Goal: Task Accomplishment & Management: Complete application form

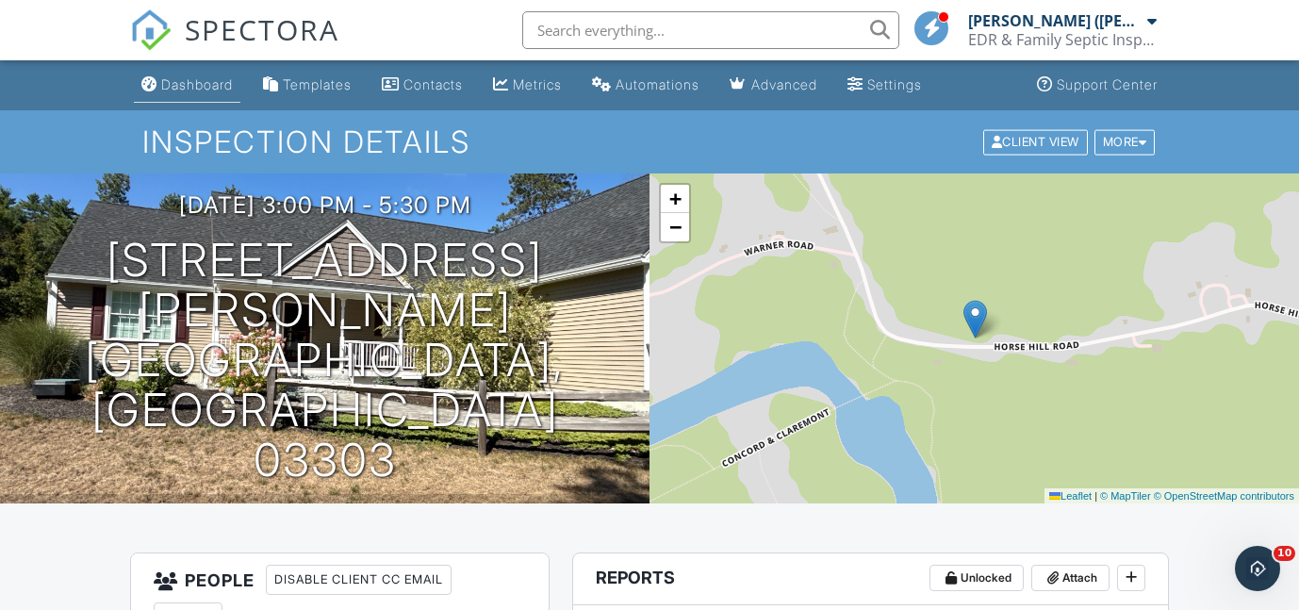
click at [196, 91] on div "Dashboard" at bounding box center [197, 84] width 72 height 16
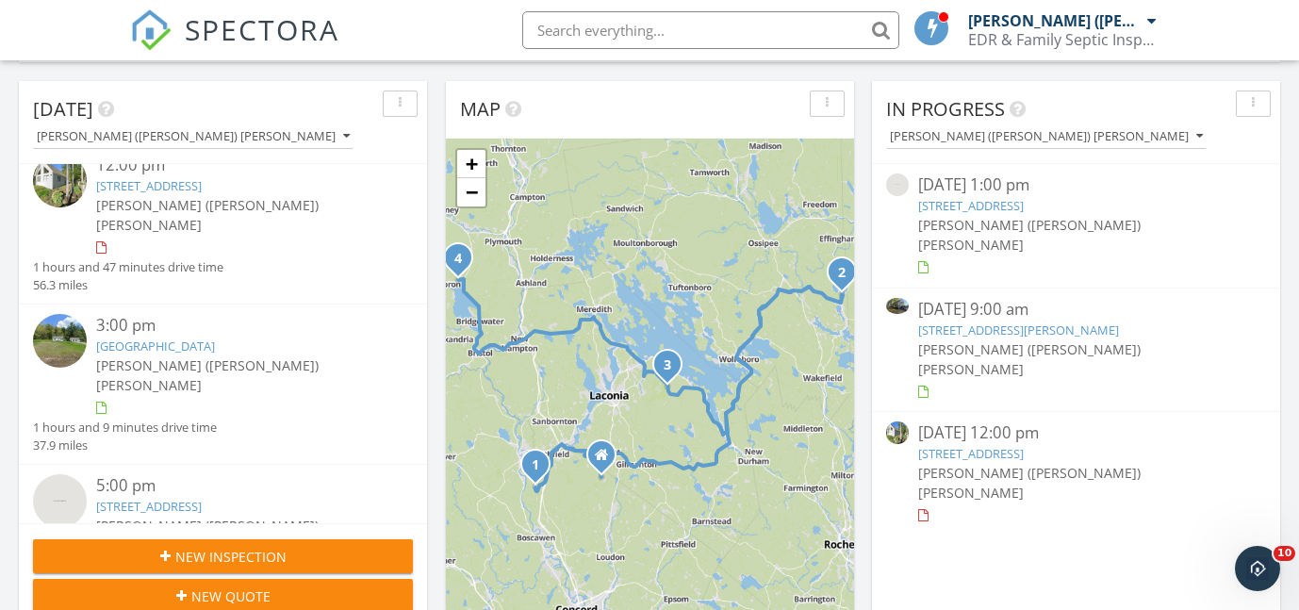
scroll to position [195, 0]
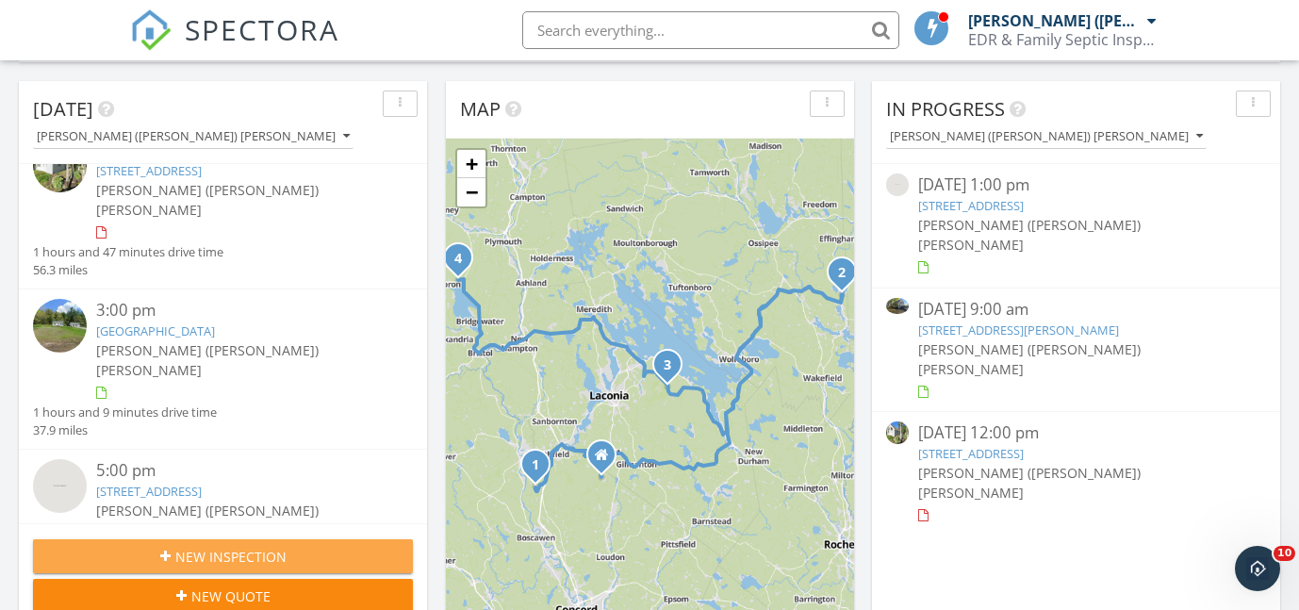
click at [194, 549] on span "New Inspection" at bounding box center [230, 557] width 111 height 20
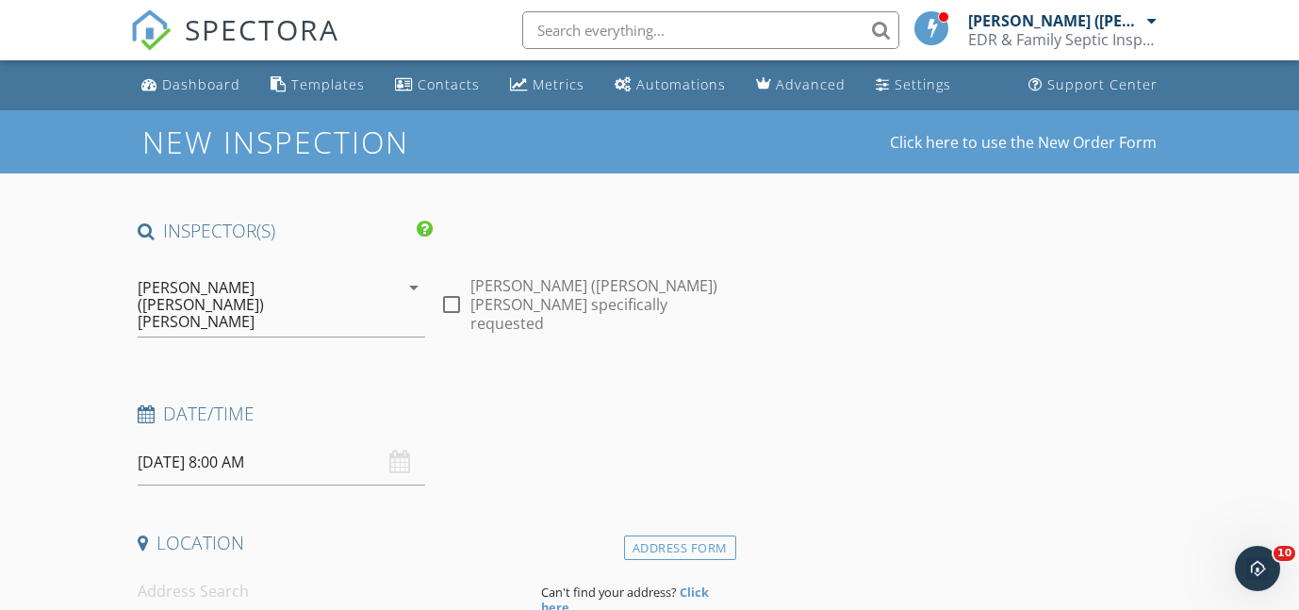
click at [200, 439] on input "09/30/2025 8:00 AM" at bounding box center [282, 462] width 289 height 46
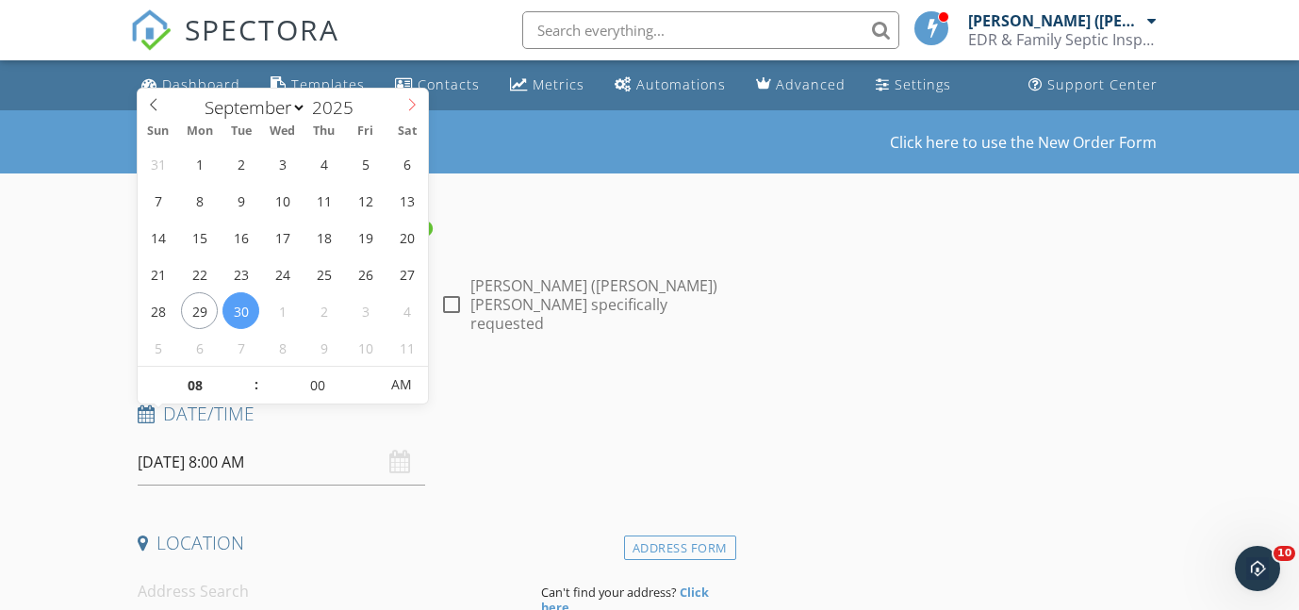
select select "9"
click at [411, 109] on icon at bounding box center [411, 104] width 13 height 13
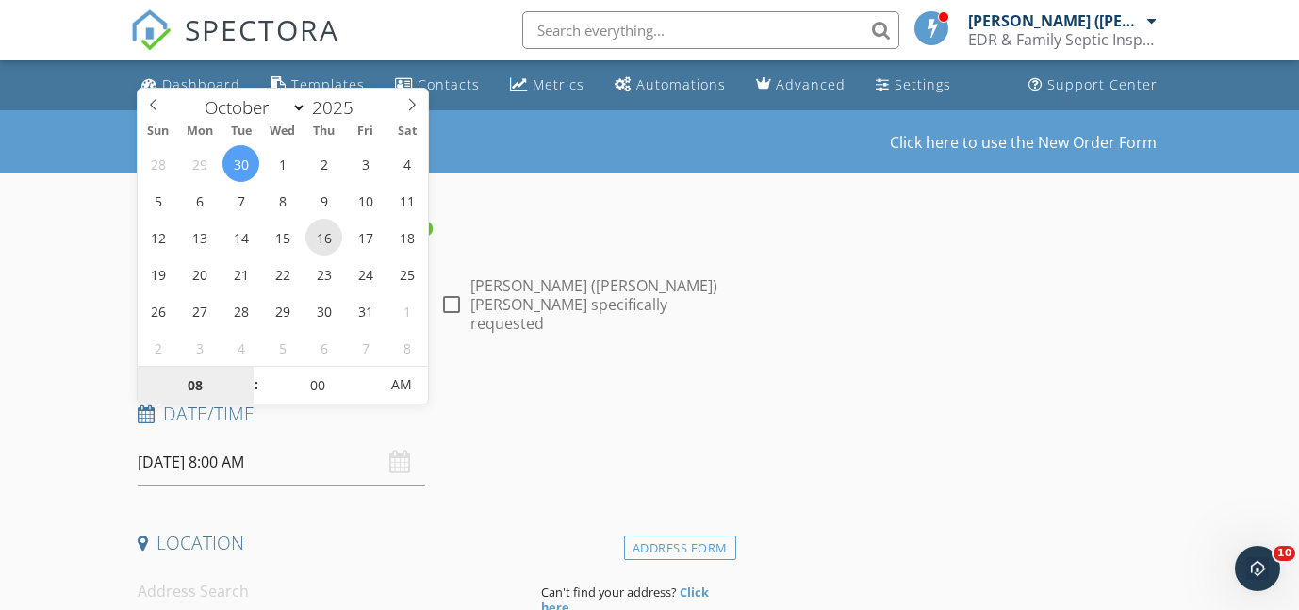
type input "10/16/2025 8:00 AM"
type input "09"
type input "10/16/2025 9:00 AM"
click at [251, 371] on span at bounding box center [246, 376] width 13 height 19
type input "10"
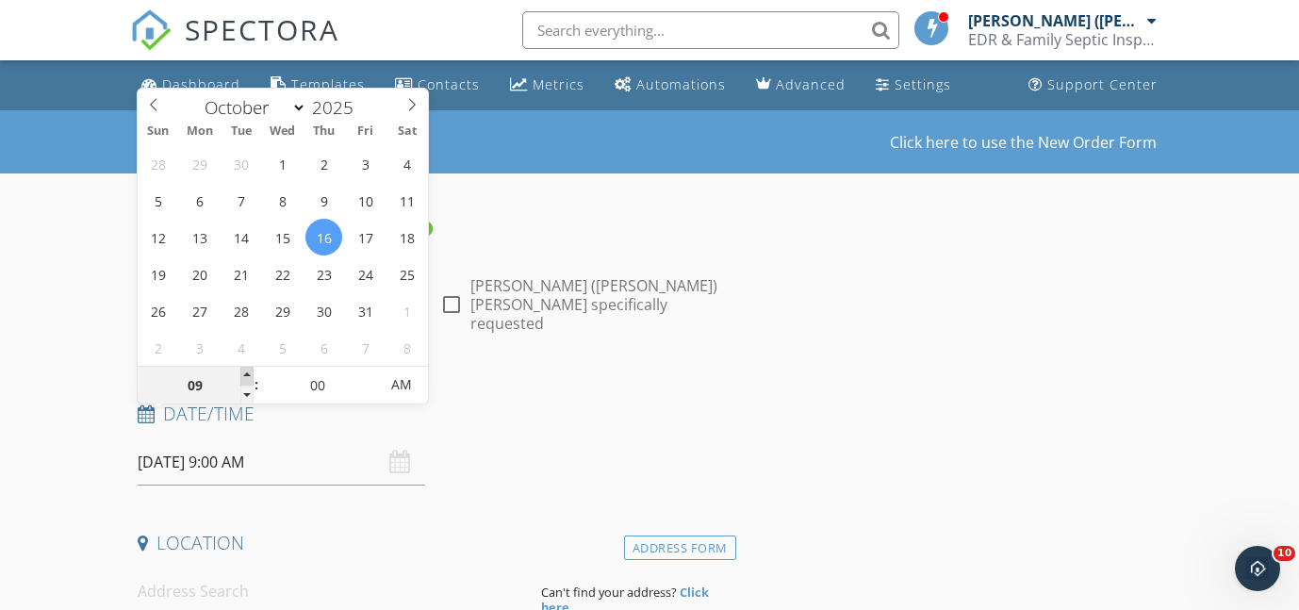
type input "10/16/2025 10:00 AM"
click at [251, 371] on span at bounding box center [246, 376] width 13 height 19
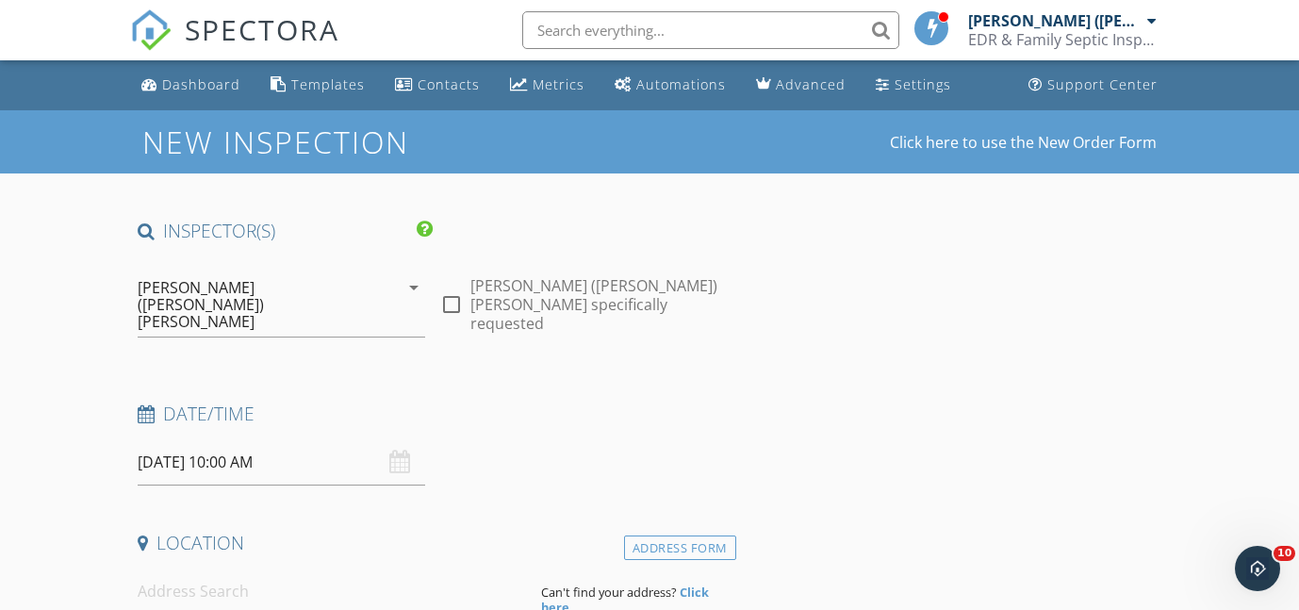
click at [216, 569] on input at bounding box center [332, 592] width 389 height 46
click at [205, 569] on input at bounding box center [332, 592] width 389 height 46
type input "11 Wright Road, Brookline, NH, USA"
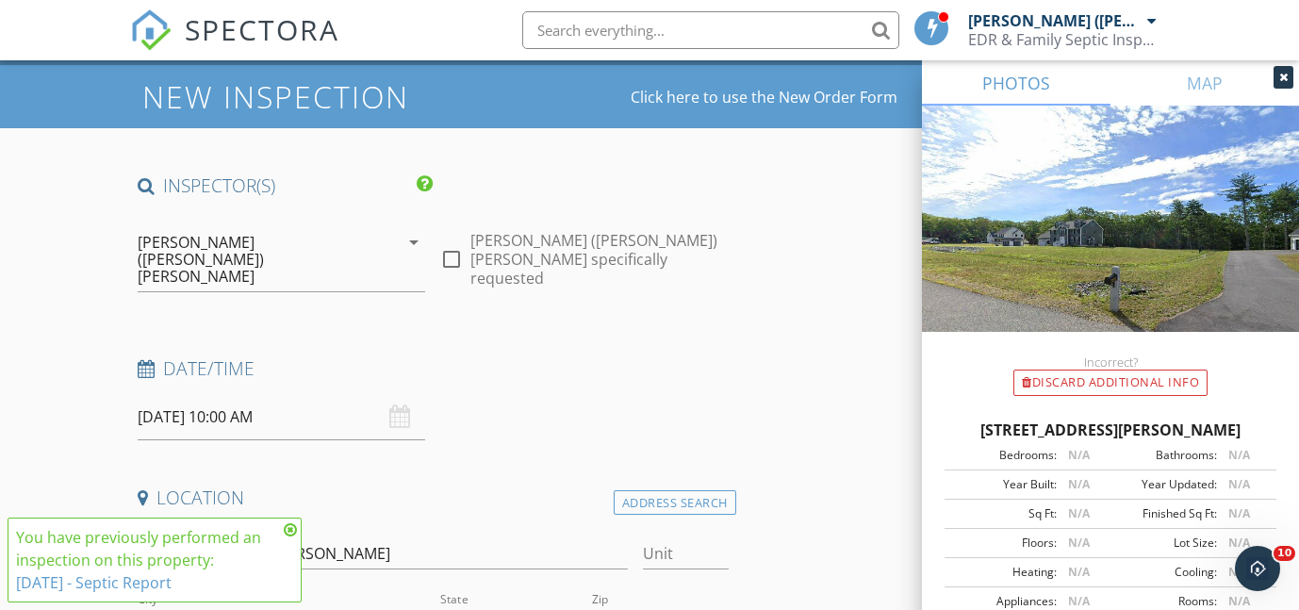
scroll to position [58, 0]
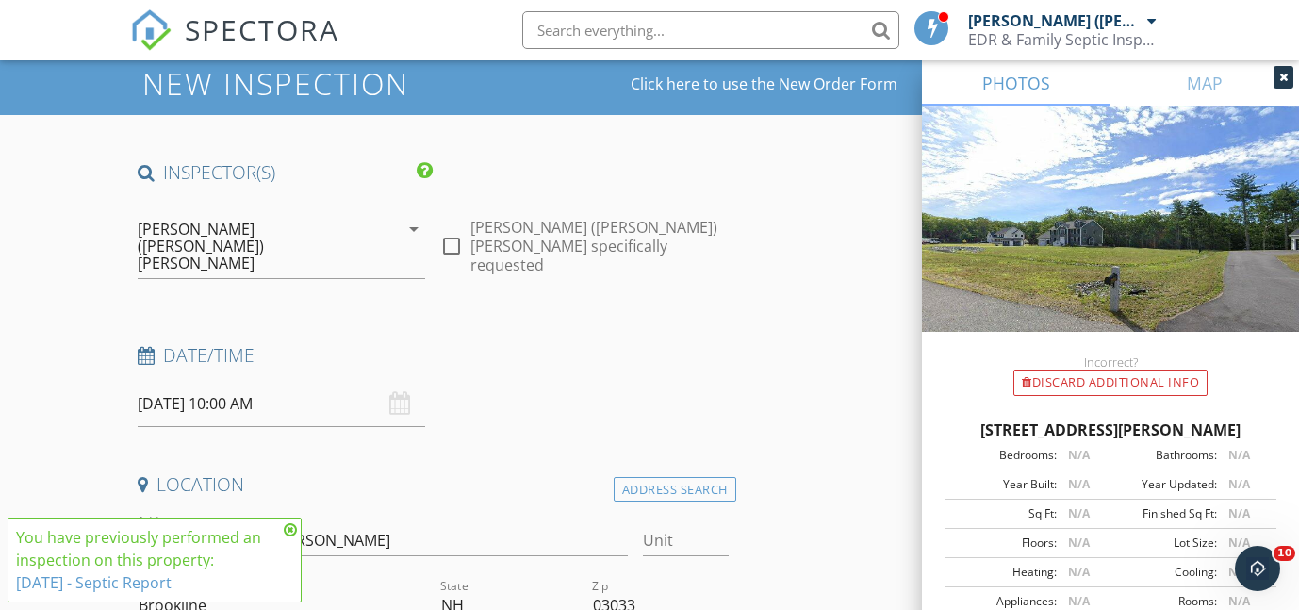
click at [291, 528] on icon at bounding box center [290, 529] width 13 height 15
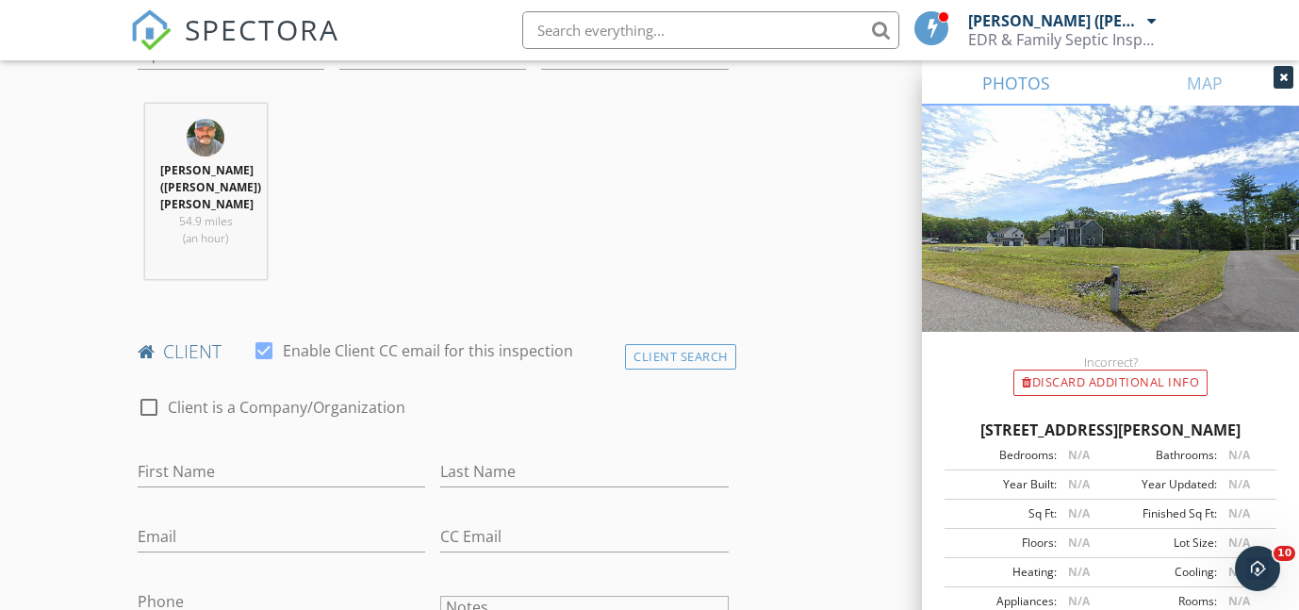
scroll to position [752, 0]
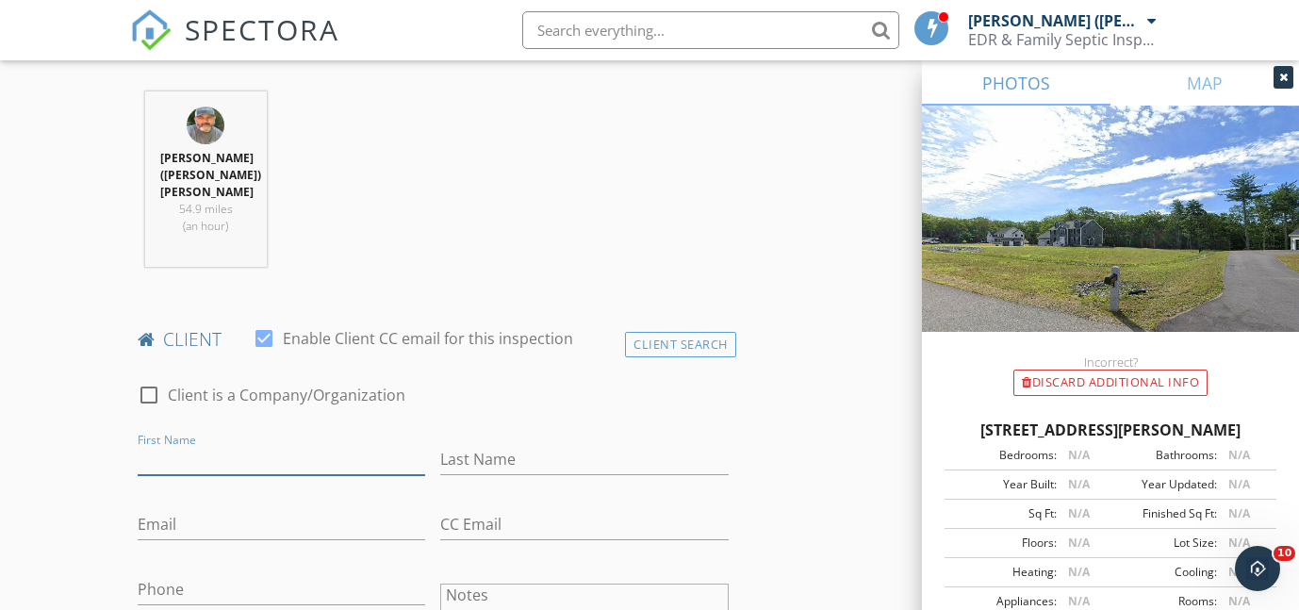
click at [191, 444] on input "First Name" at bounding box center [282, 459] width 289 height 31
type input "W"
type input "Edan"
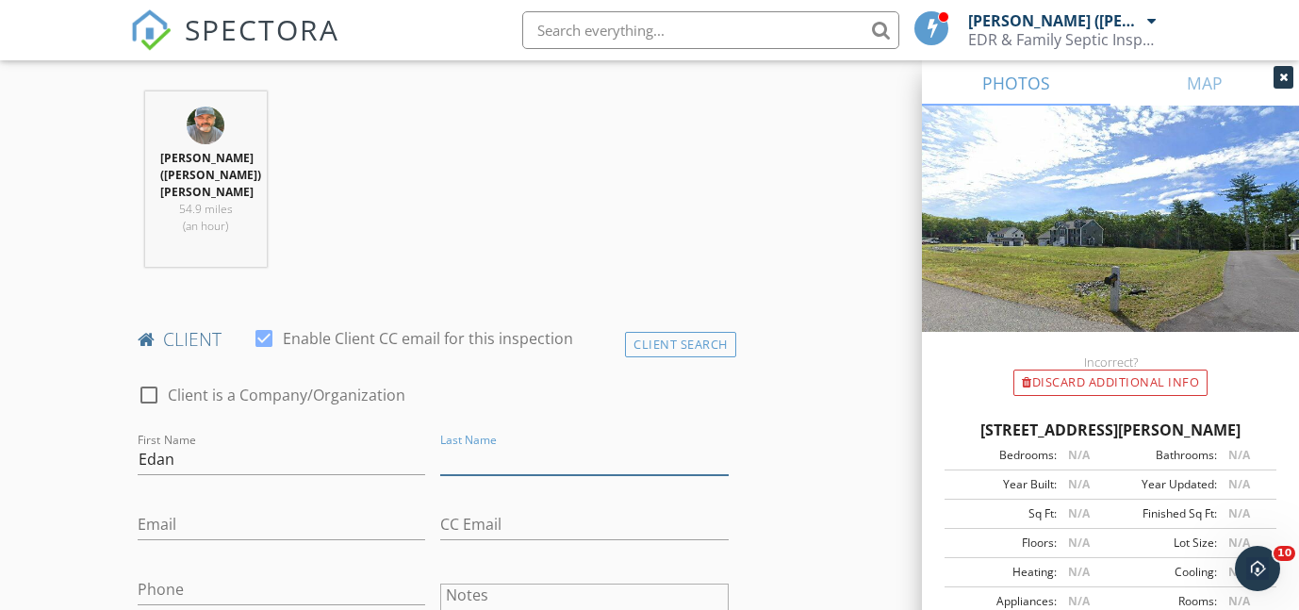
click at [464, 444] on input "Last Name" at bounding box center [584, 459] width 289 height 31
type input "Collymore"
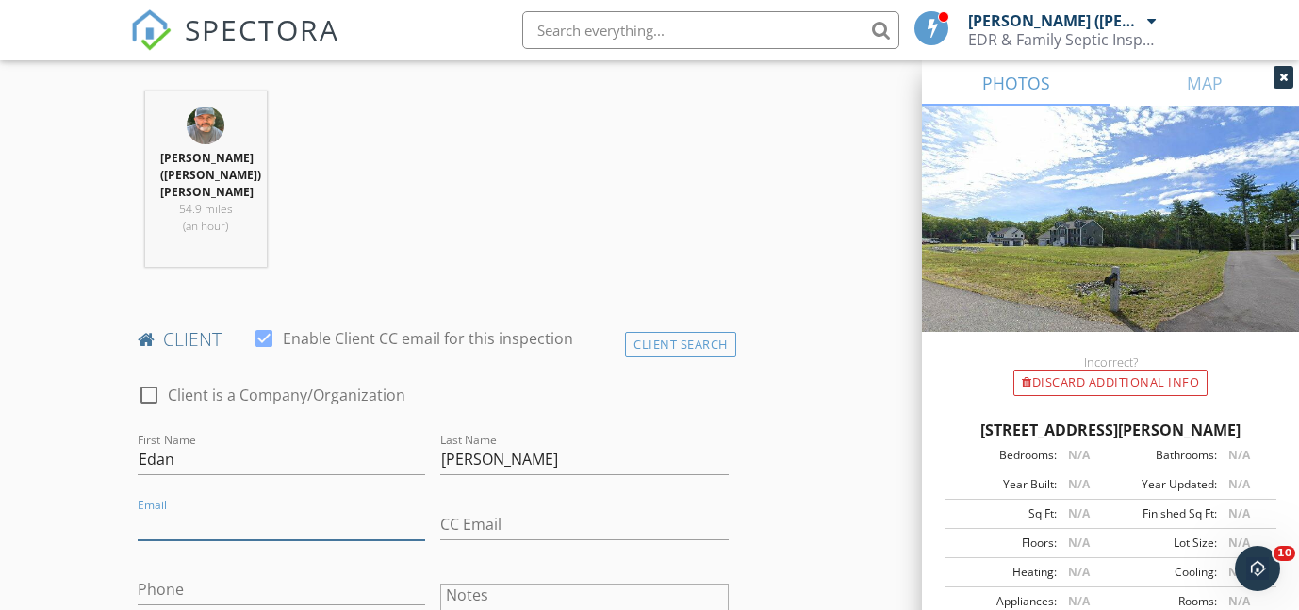
click at [214, 509] on input "Email" at bounding box center [282, 524] width 289 height 31
type input "edancollymore@yahoo.com"
click at [192, 574] on input "Phone" at bounding box center [282, 589] width 289 height 31
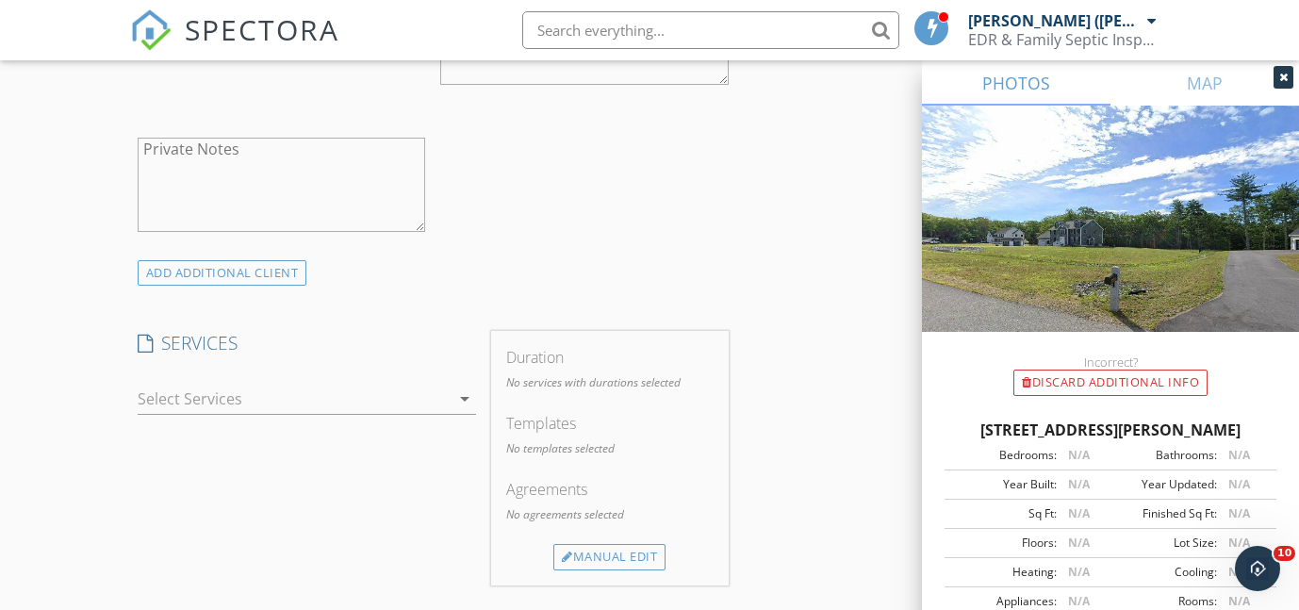
scroll to position [1360, 0]
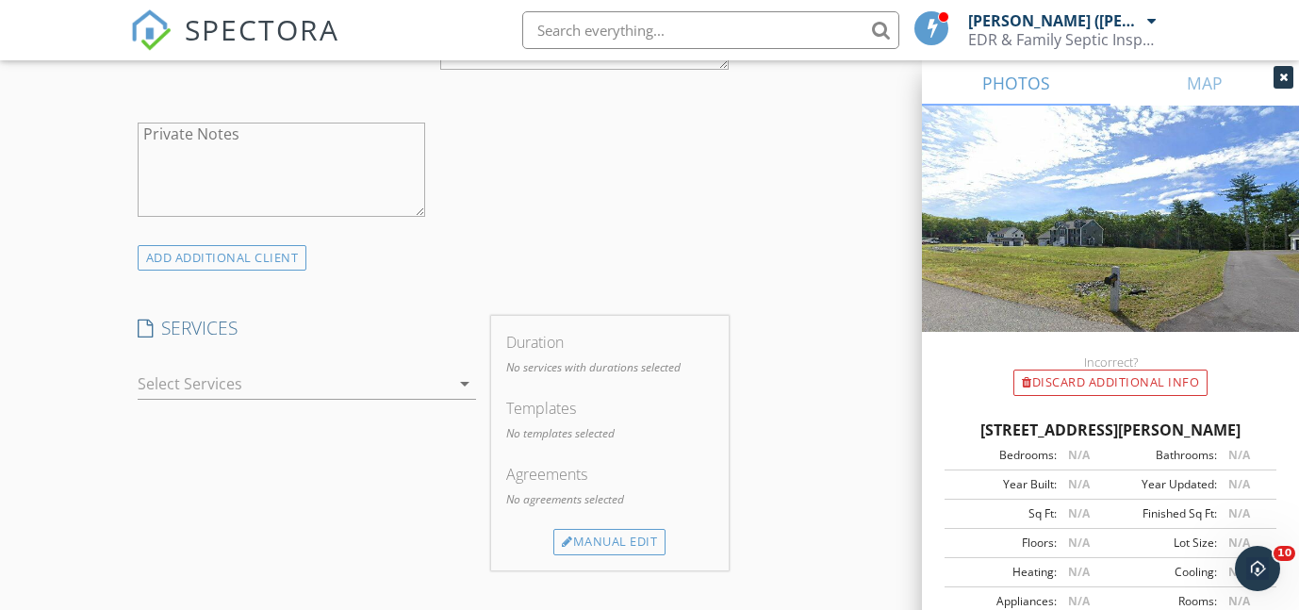
type input "617-306-9551"
click at [296, 369] on div at bounding box center [294, 384] width 312 height 30
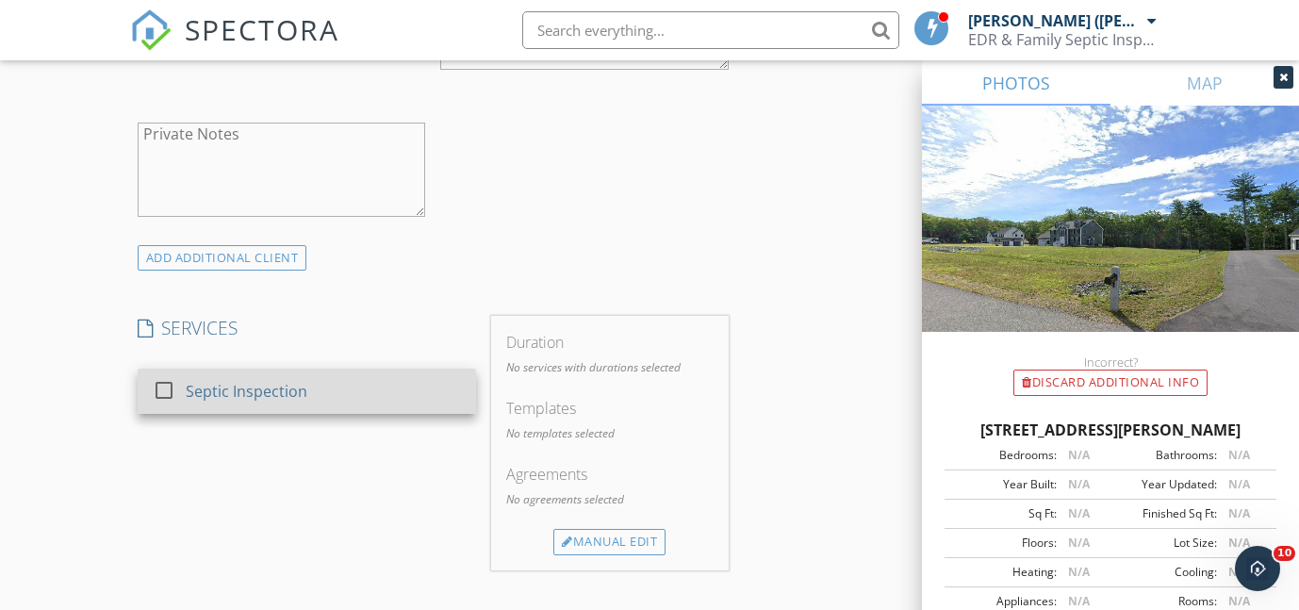
click at [158, 374] on div at bounding box center [164, 390] width 32 height 32
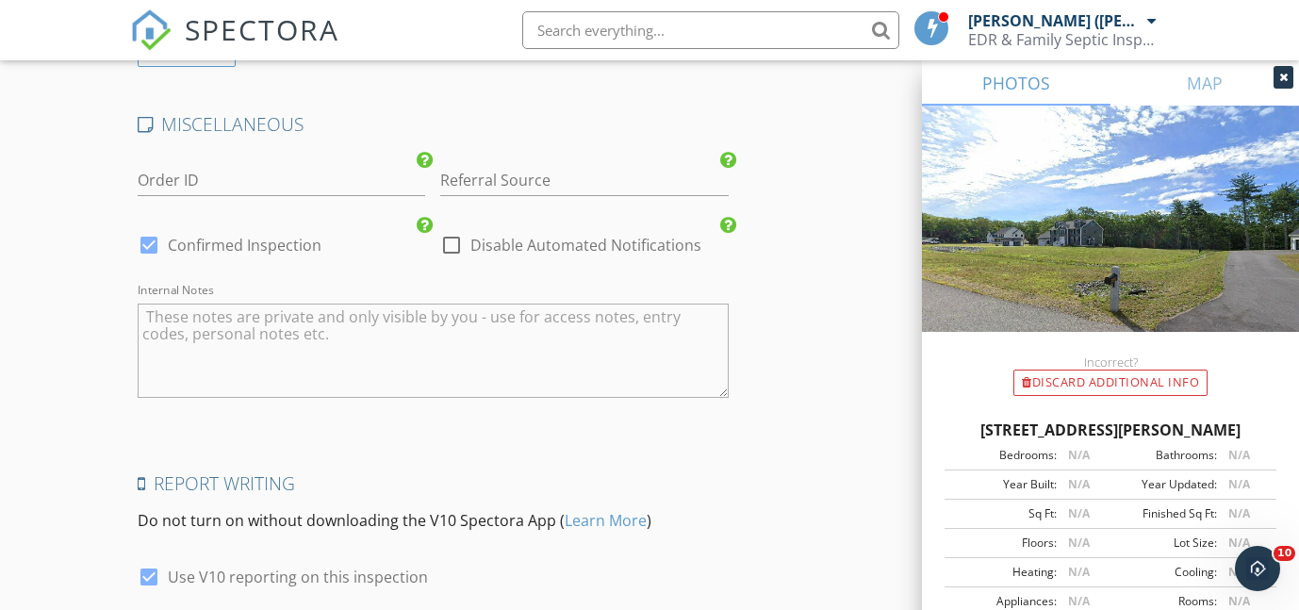
scroll to position [2449, 0]
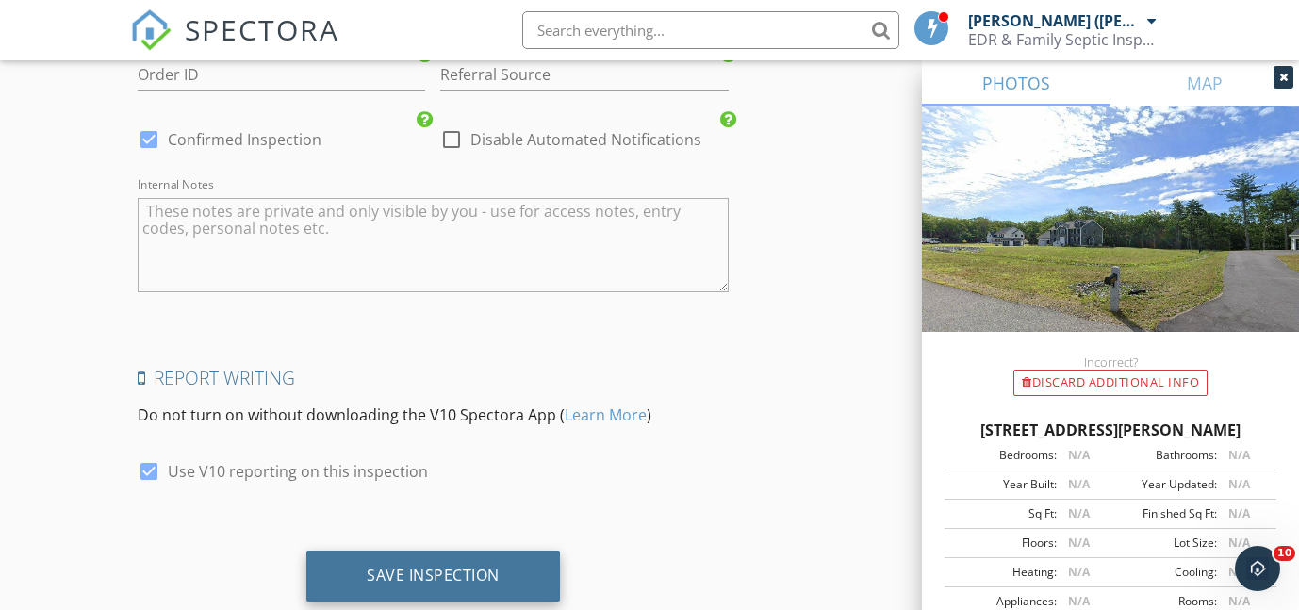
click at [480, 566] on div "Save Inspection" at bounding box center [433, 575] width 133 height 19
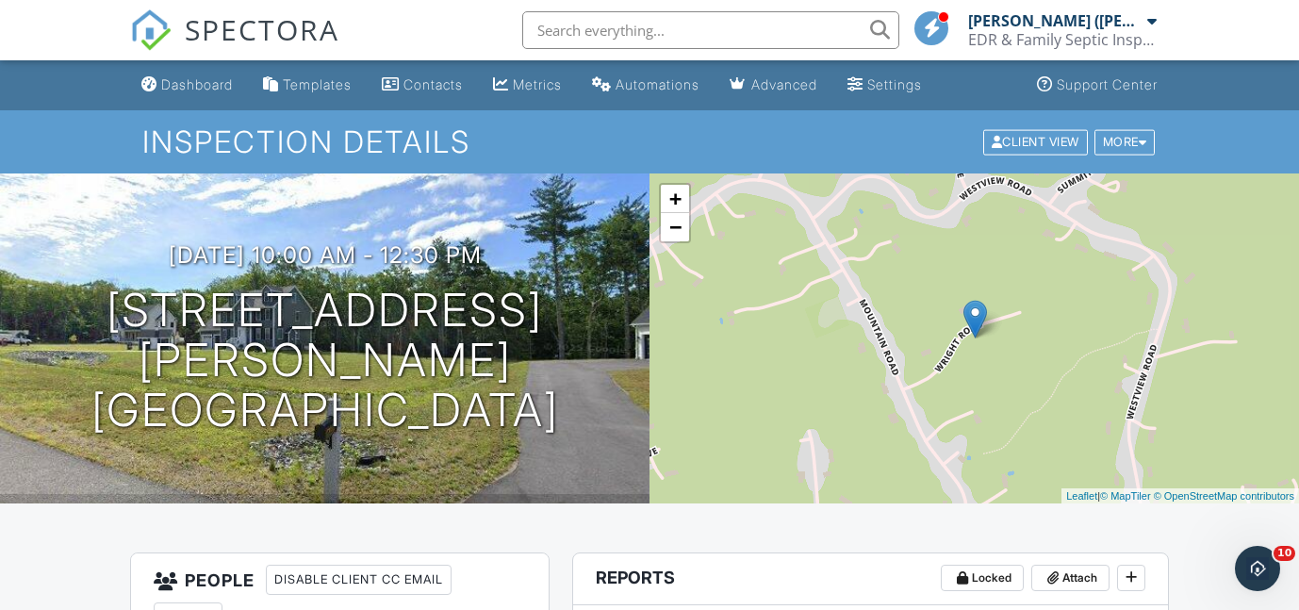
click at [576, 35] on input "text" at bounding box center [710, 30] width 377 height 38
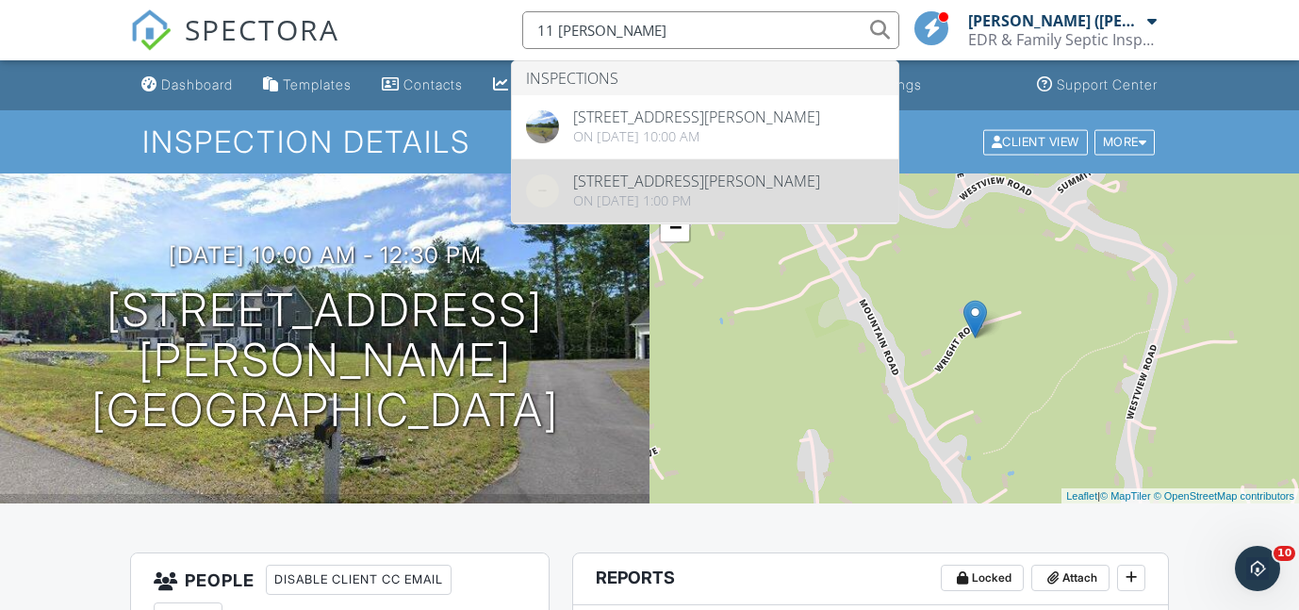
type input "11 wright"
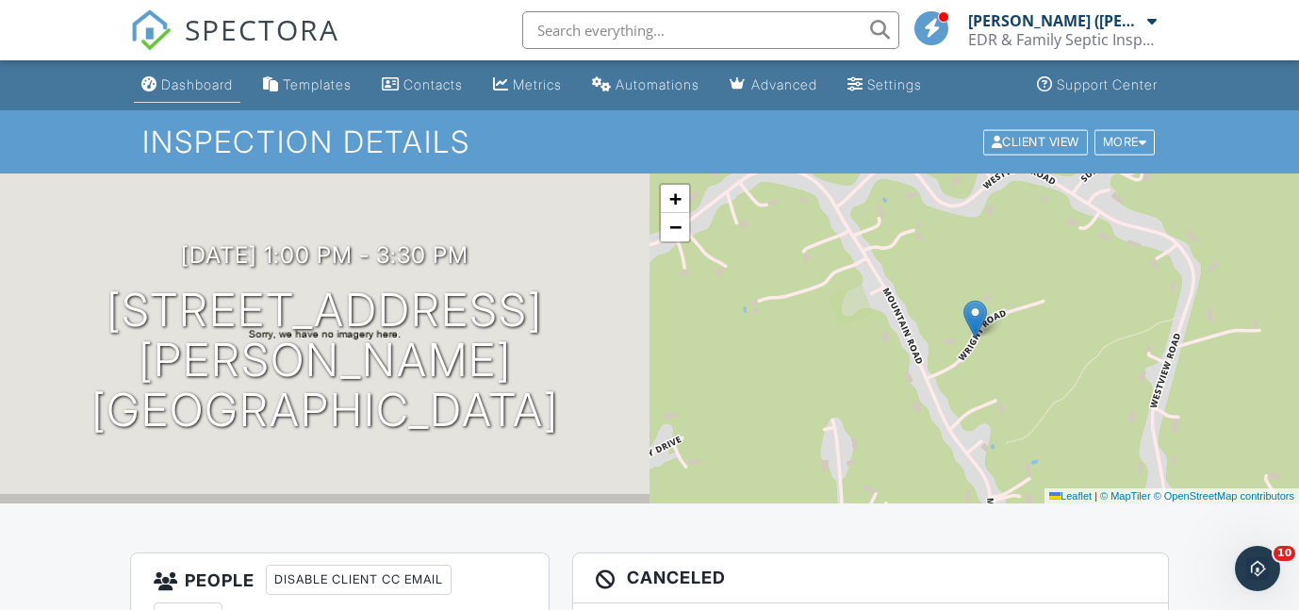
click at [223, 85] on div "Dashboard" at bounding box center [197, 84] width 72 height 16
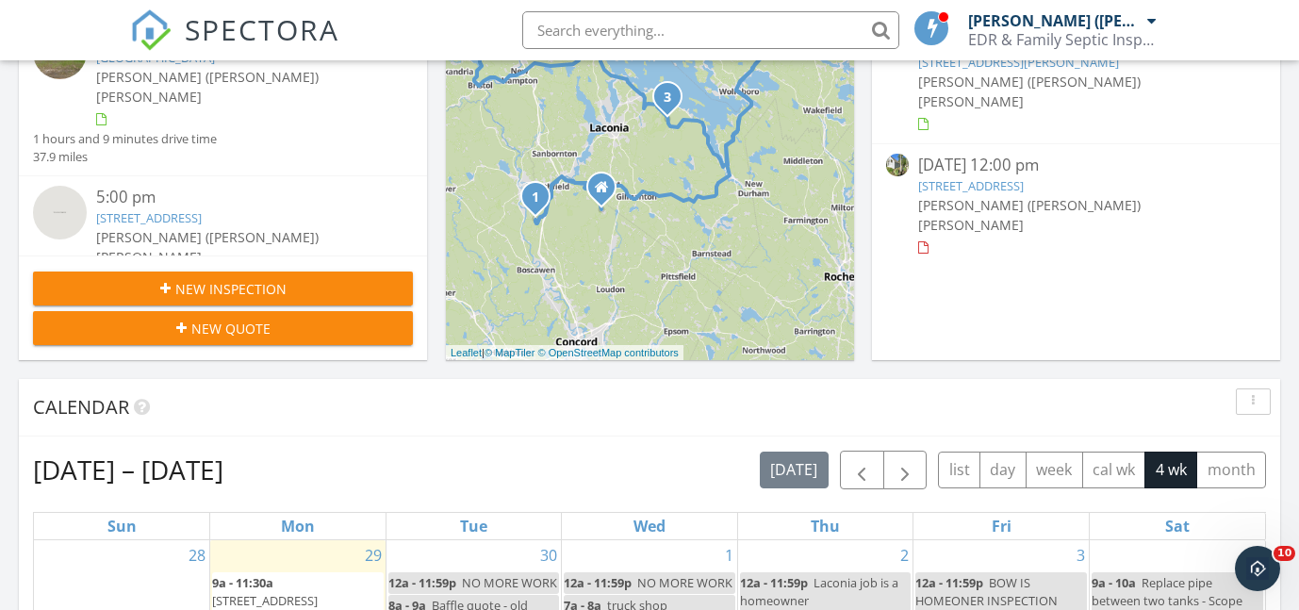
scroll to position [423, 0]
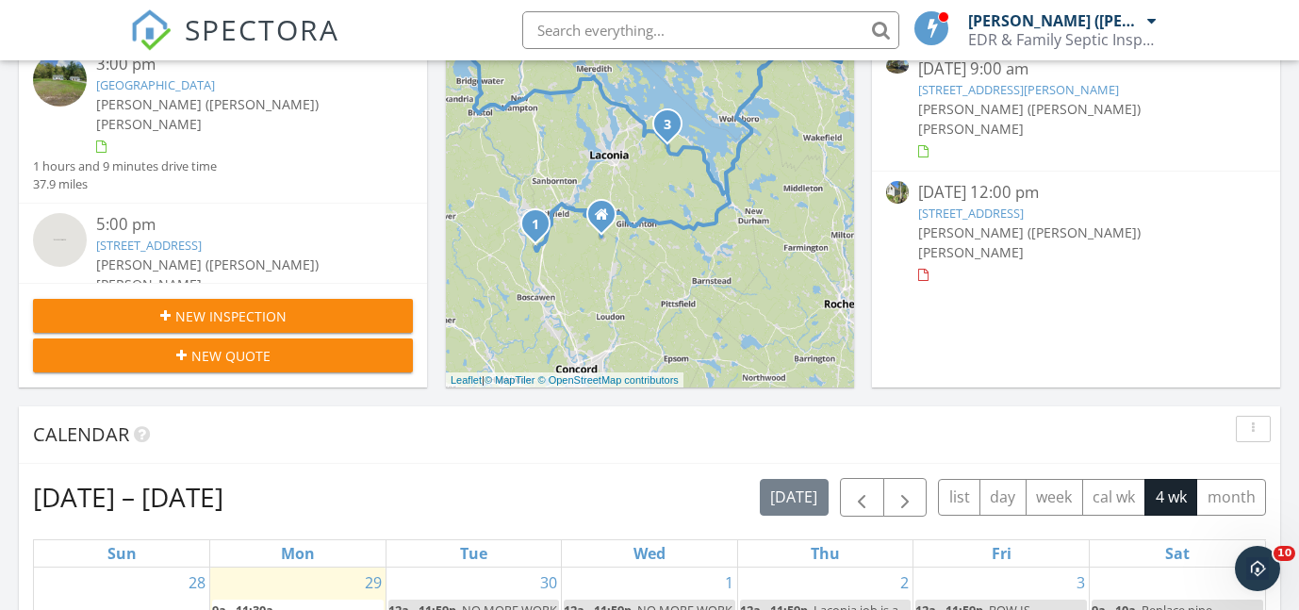
click at [210, 316] on span "New Inspection" at bounding box center [230, 316] width 111 height 20
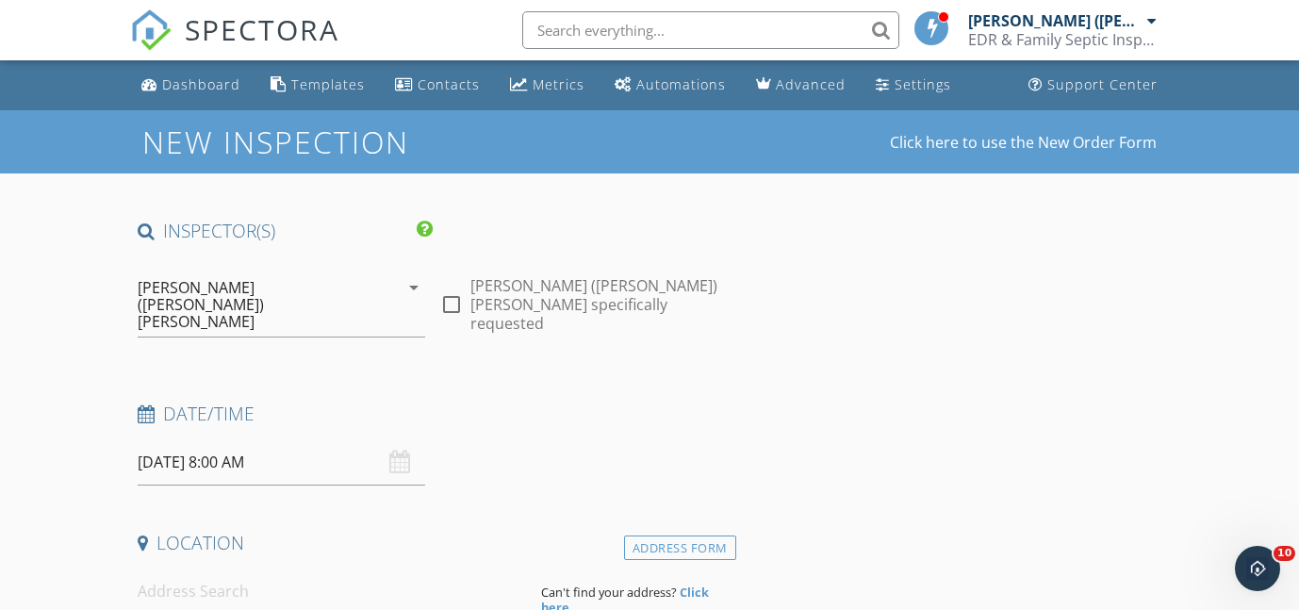
click at [202, 439] on input "[DATE] 8:00 AM" at bounding box center [282, 462] width 289 height 46
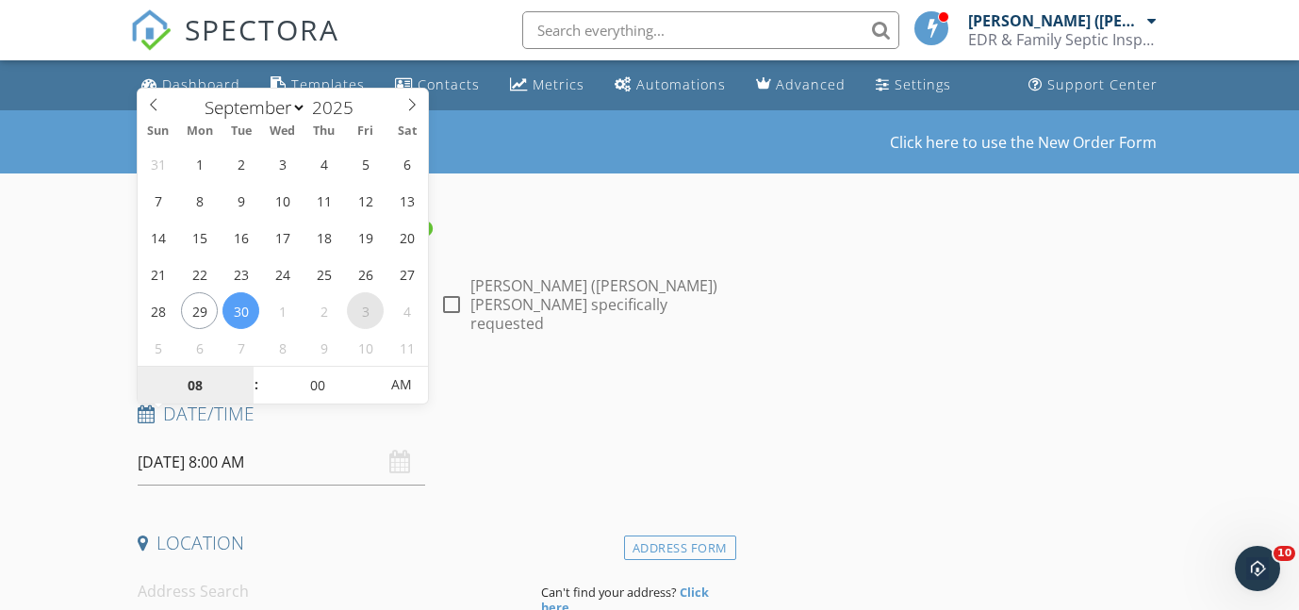
select select "9"
type input "[DATE] 8:00 AM"
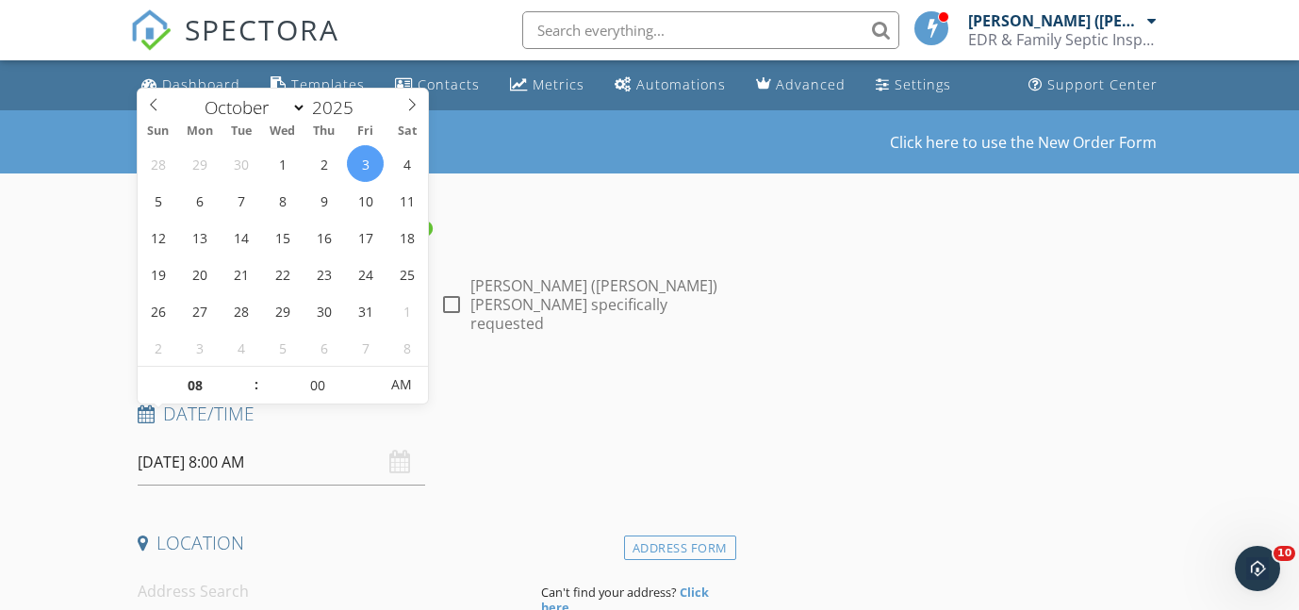
click at [254, 371] on span ":" at bounding box center [257, 385] width 6 height 38
type input "09"
type input "10/03/2025 9:00 AM"
click at [249, 374] on span at bounding box center [246, 376] width 13 height 19
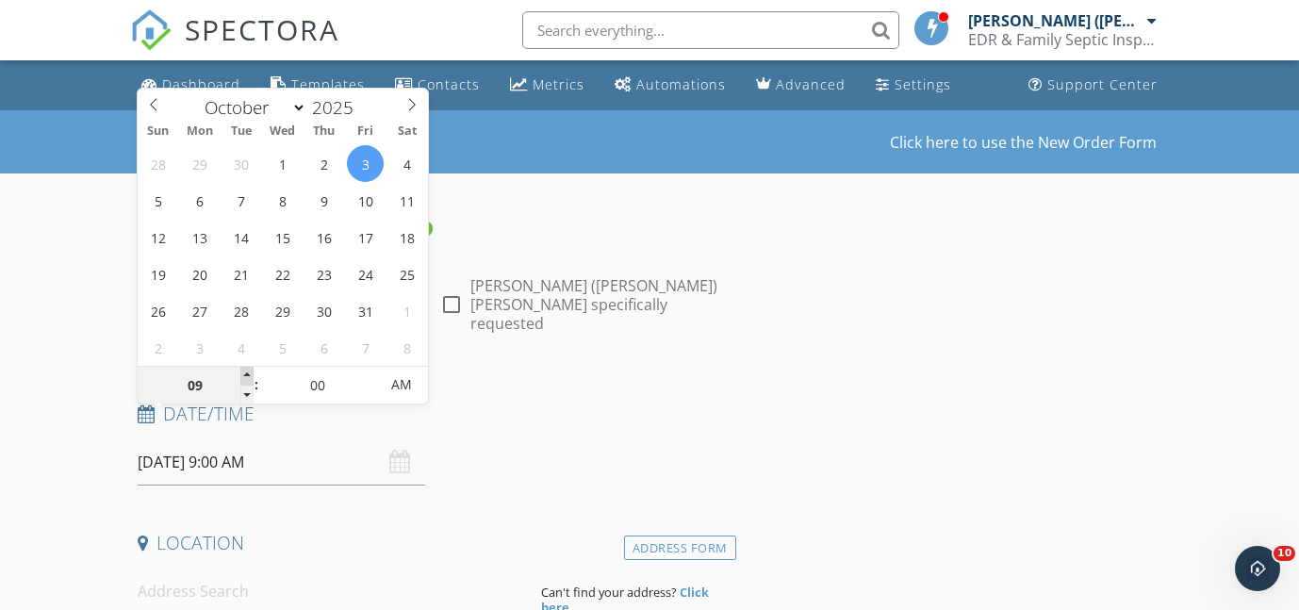
type input "10"
type input "10/03/2025 10:00 AM"
click at [249, 374] on span at bounding box center [246, 376] width 13 height 19
type input "11"
type input "10/03/2025 11:00 AM"
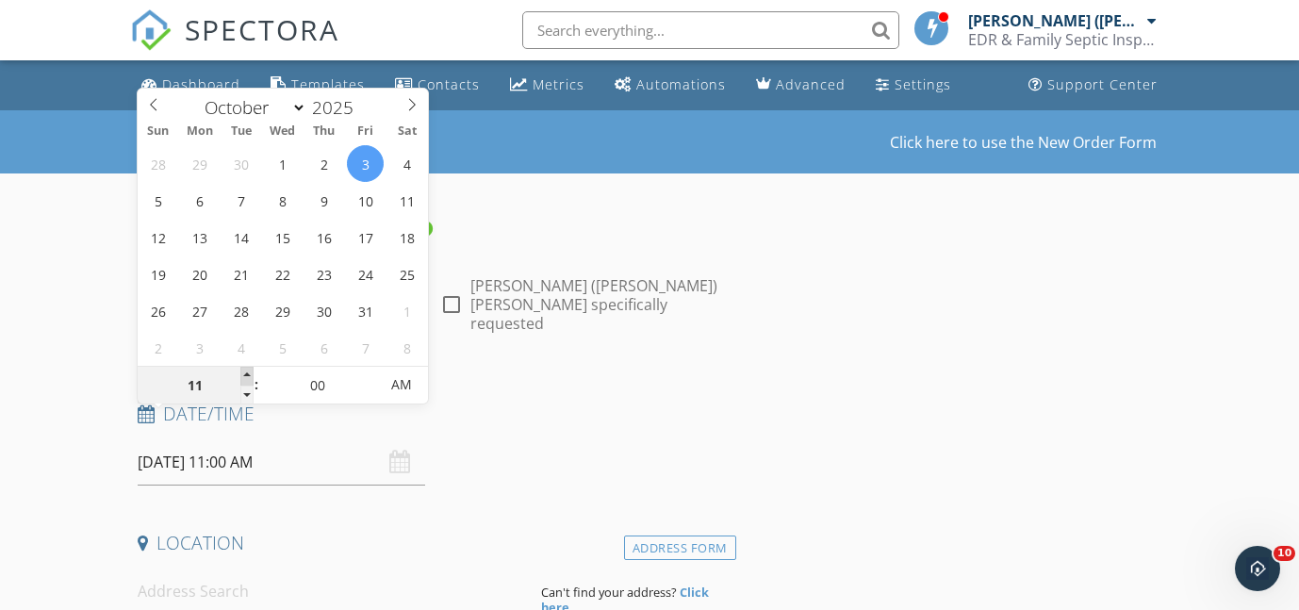
click at [249, 374] on span at bounding box center [246, 376] width 13 height 19
type input "12"
type input "10/03/2025 12:00 PM"
click at [249, 374] on span at bounding box center [246, 376] width 13 height 19
type input "01"
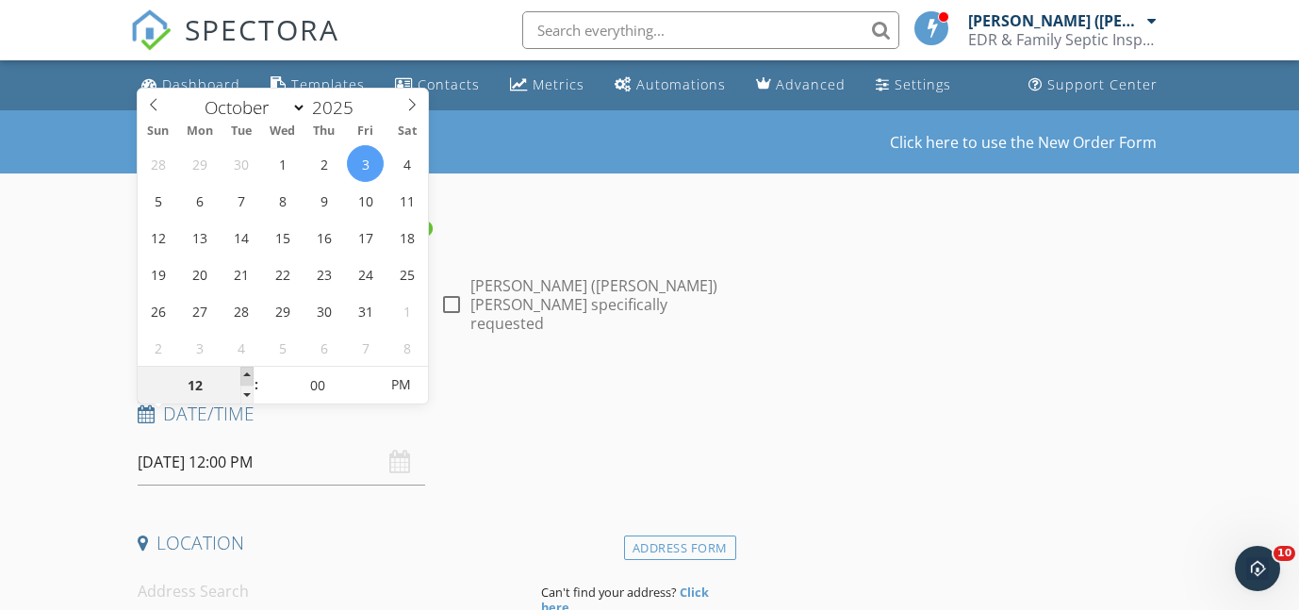
type input "10/03/2025 1:00 PM"
click at [249, 374] on span at bounding box center [246, 376] width 13 height 19
type input "02"
type input "10/03/2025 2:00 PM"
click at [249, 374] on span at bounding box center [246, 376] width 13 height 19
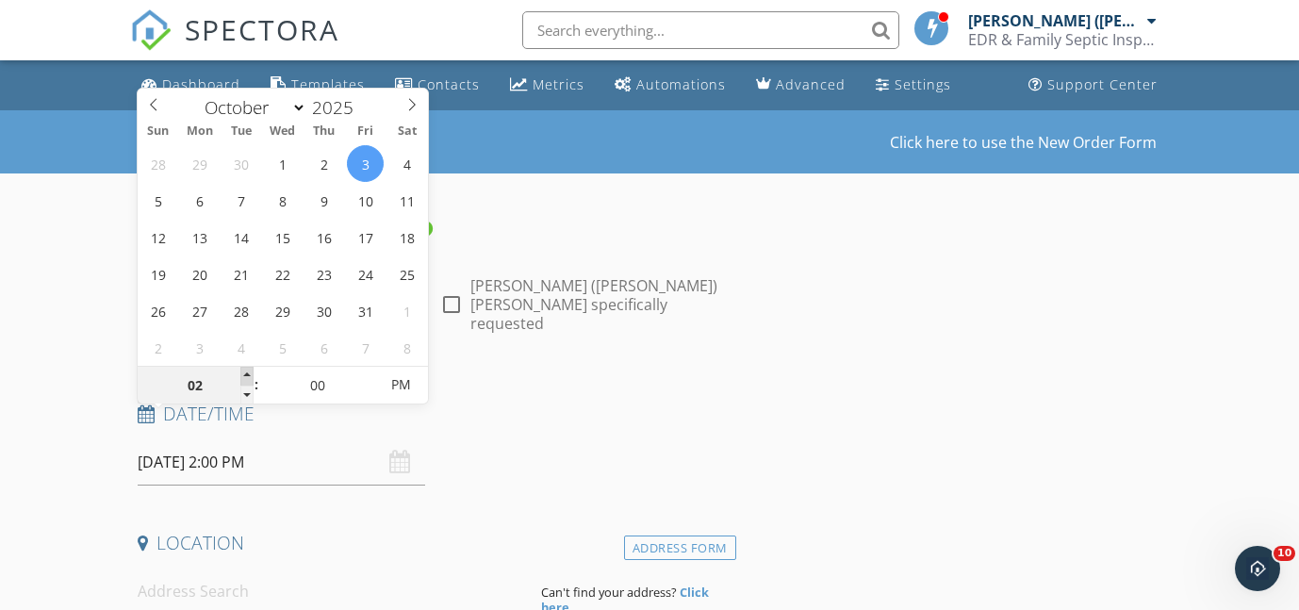
type input "03"
type input "10/03/2025 3:00 PM"
click at [249, 374] on span at bounding box center [246, 376] width 13 height 19
type input "04"
type input "10/03/2025 4:00 PM"
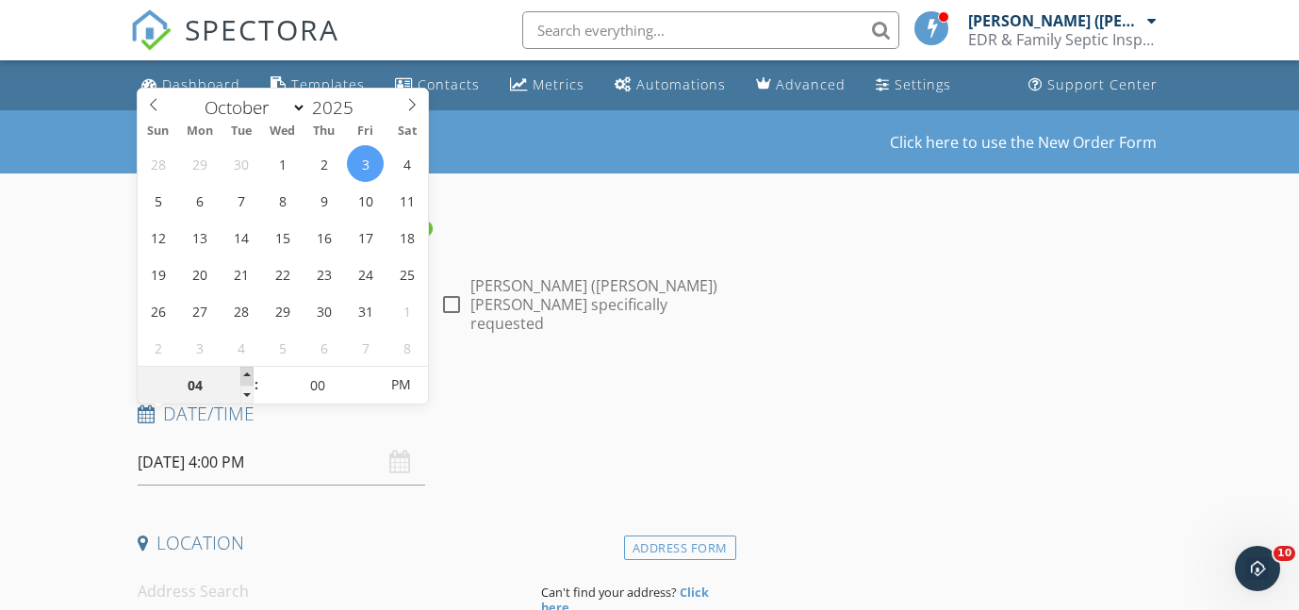
click at [249, 374] on span at bounding box center [246, 376] width 13 height 19
type input "05"
type input "[DATE] 5:00 PM"
click at [249, 374] on span at bounding box center [246, 376] width 13 height 19
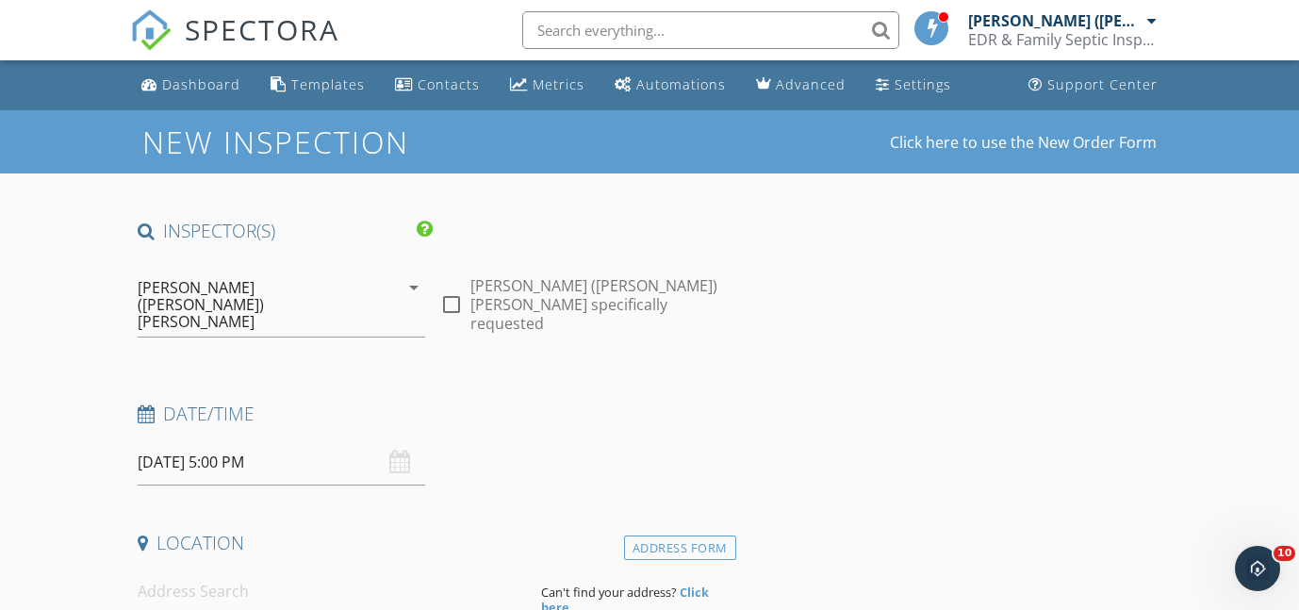
click at [242, 569] on input at bounding box center [332, 592] width 389 height 46
type input "143 New Hampshire 25, Meredith, NH, USA"
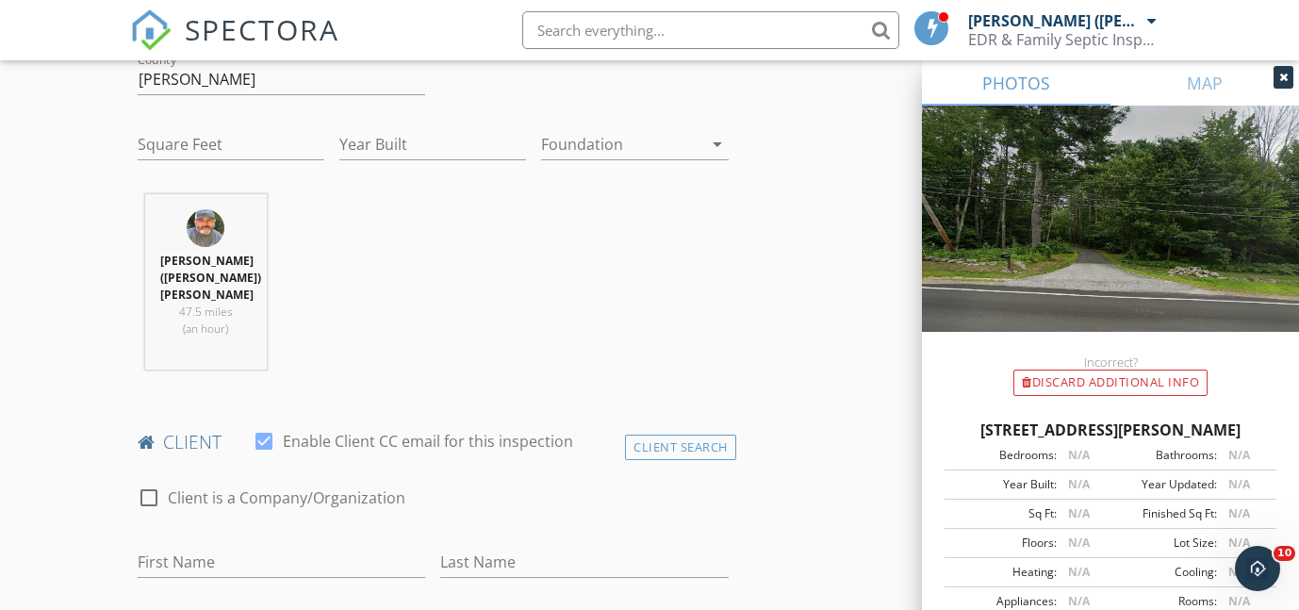
scroll to position [691, 0]
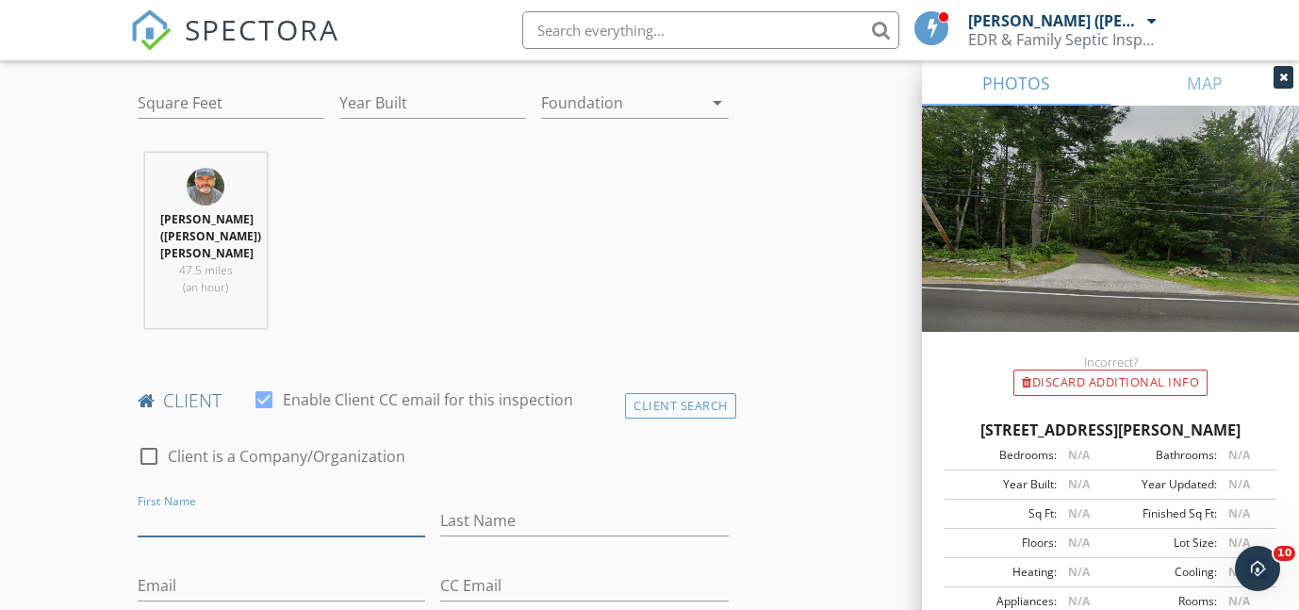
click at [214, 505] on input "First Name" at bounding box center [282, 520] width 289 height 31
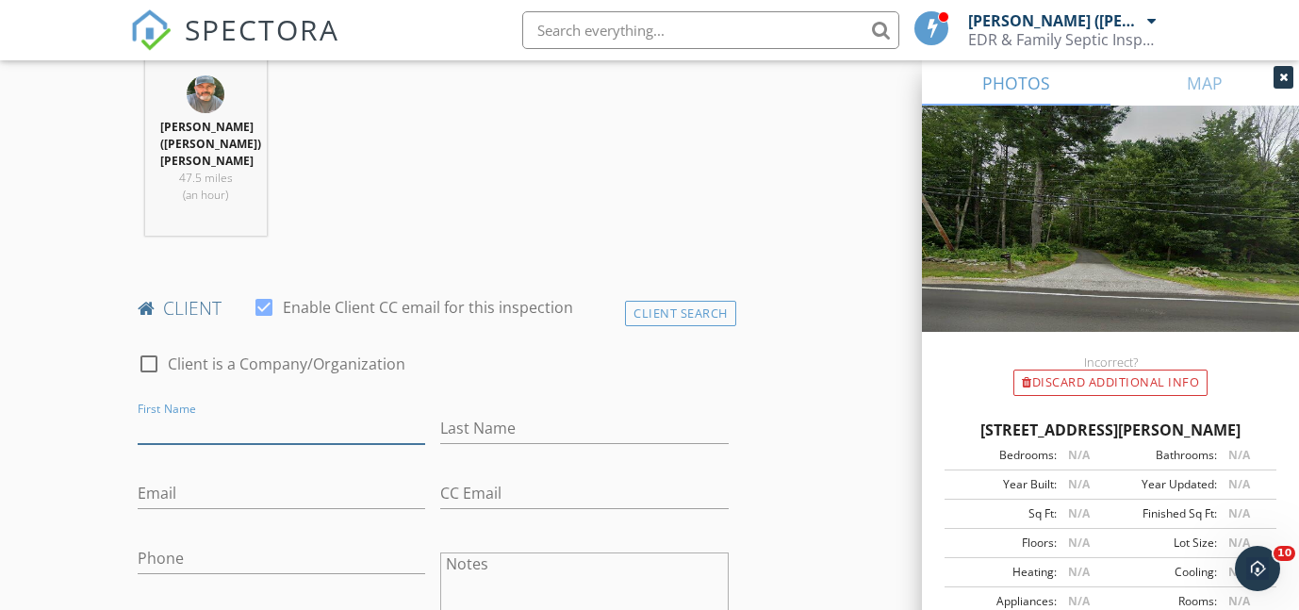
scroll to position [785, 0]
type input "[PERSON_NAME]"
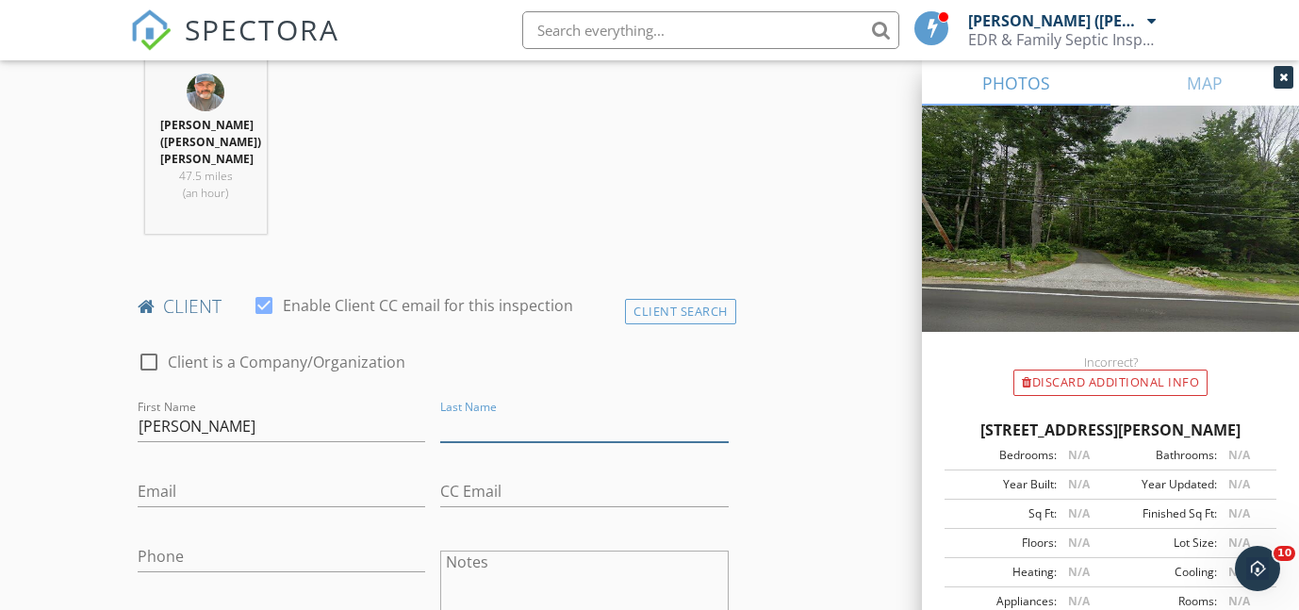
click at [456, 411] on input "Last Name" at bounding box center [584, 426] width 289 height 31
type input "Nardo"
click at [229, 476] on input "Email" at bounding box center [282, 491] width 289 height 31
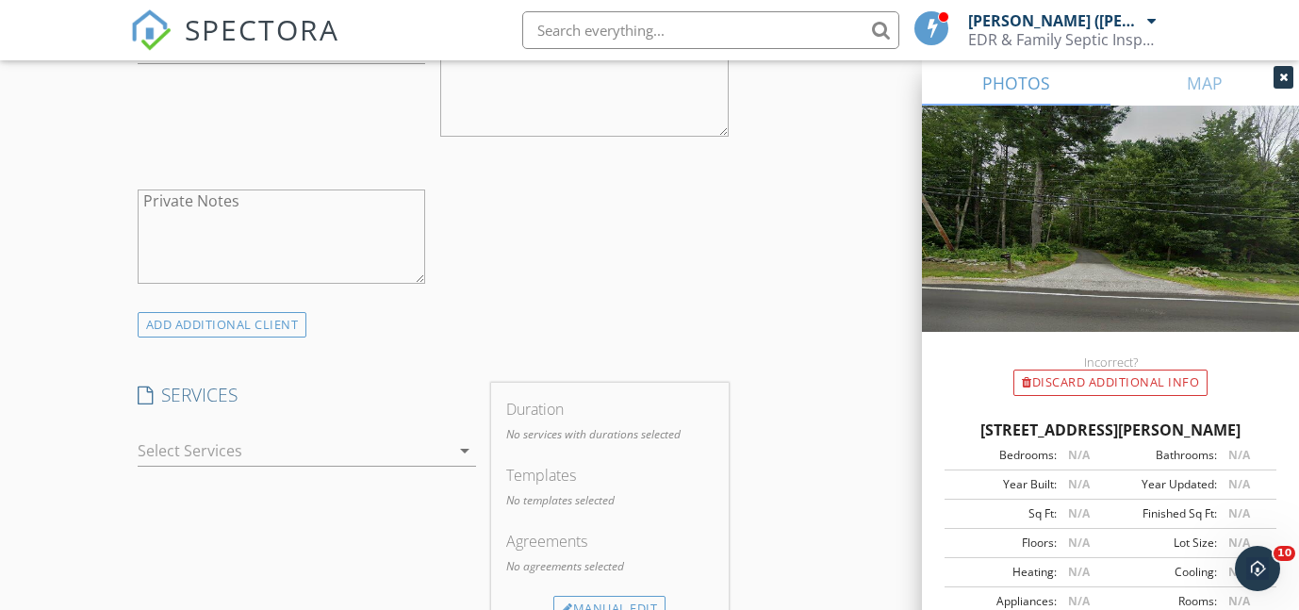
scroll to position [1334, 0]
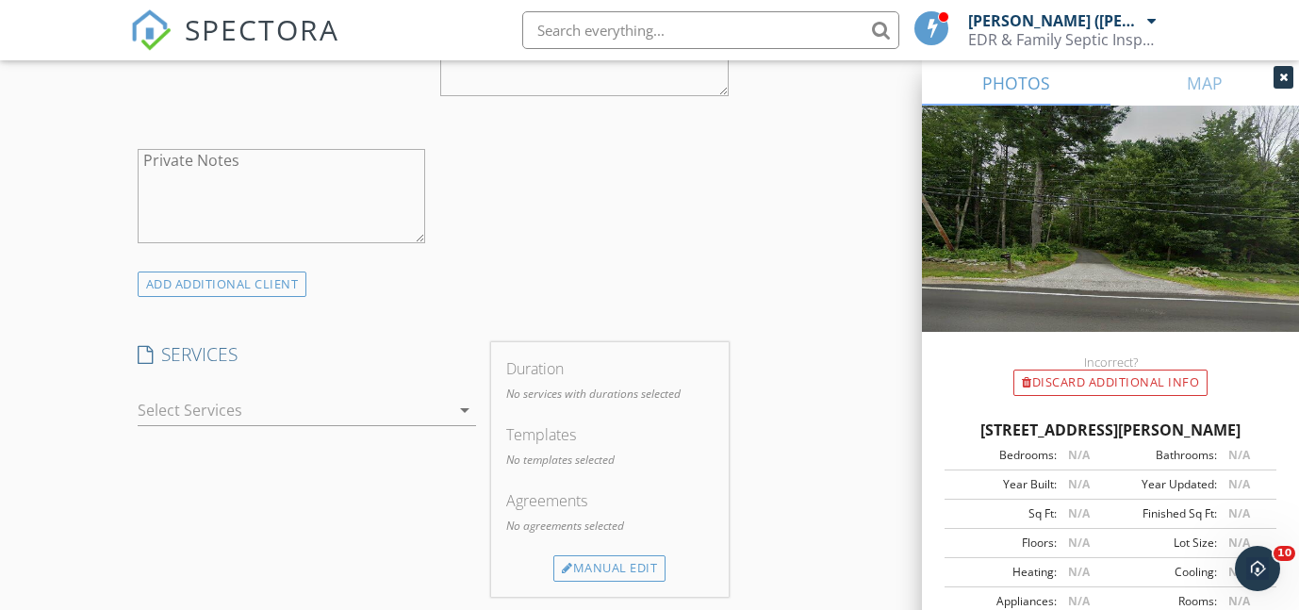
type input "[EMAIL_ADDRESS][DOMAIN_NAME]"
click at [205, 395] on div at bounding box center [294, 410] width 312 height 30
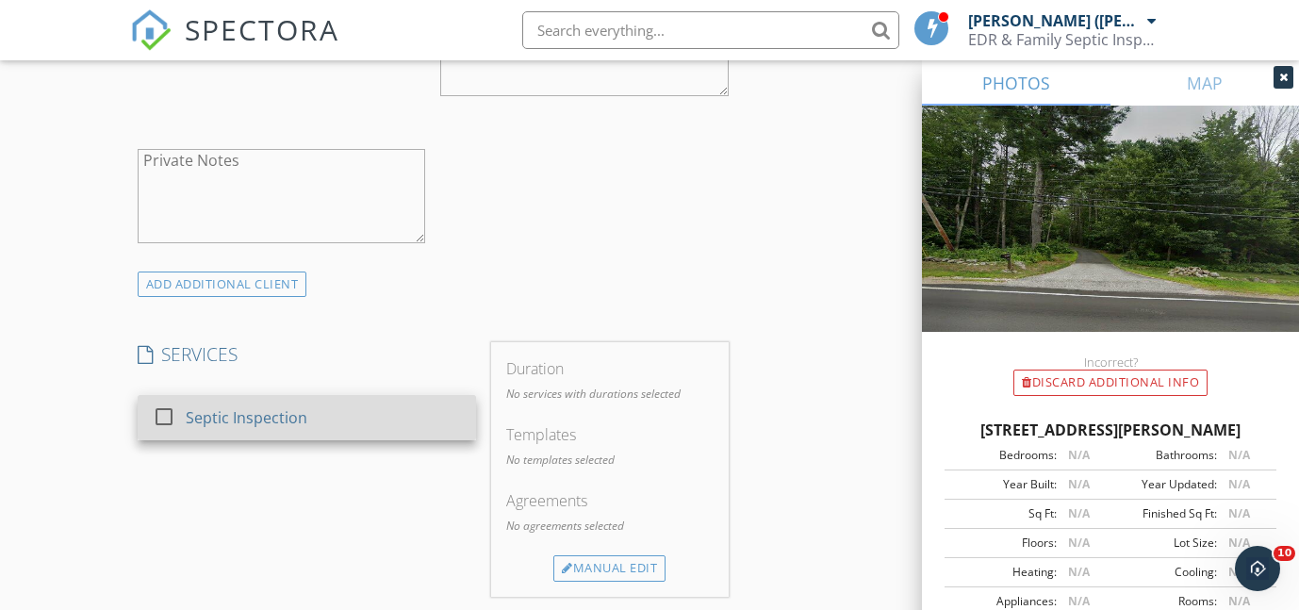
click at [168, 401] on div at bounding box center [164, 417] width 32 height 32
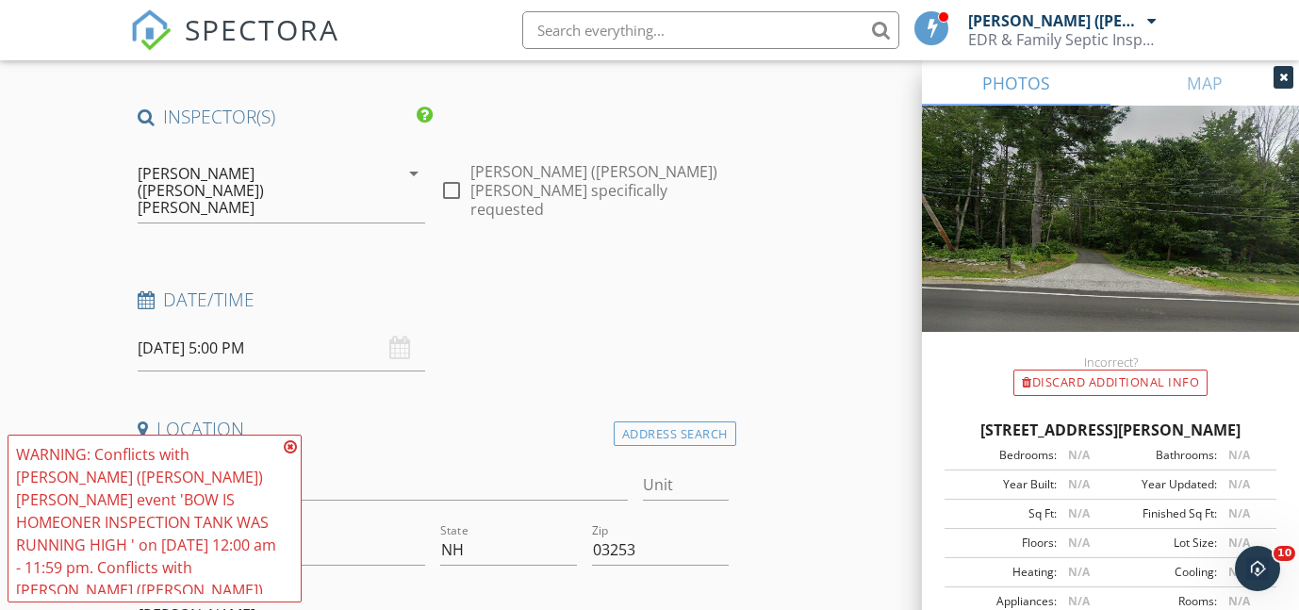
scroll to position [112, 0]
click at [293, 442] on icon at bounding box center [290, 446] width 13 height 15
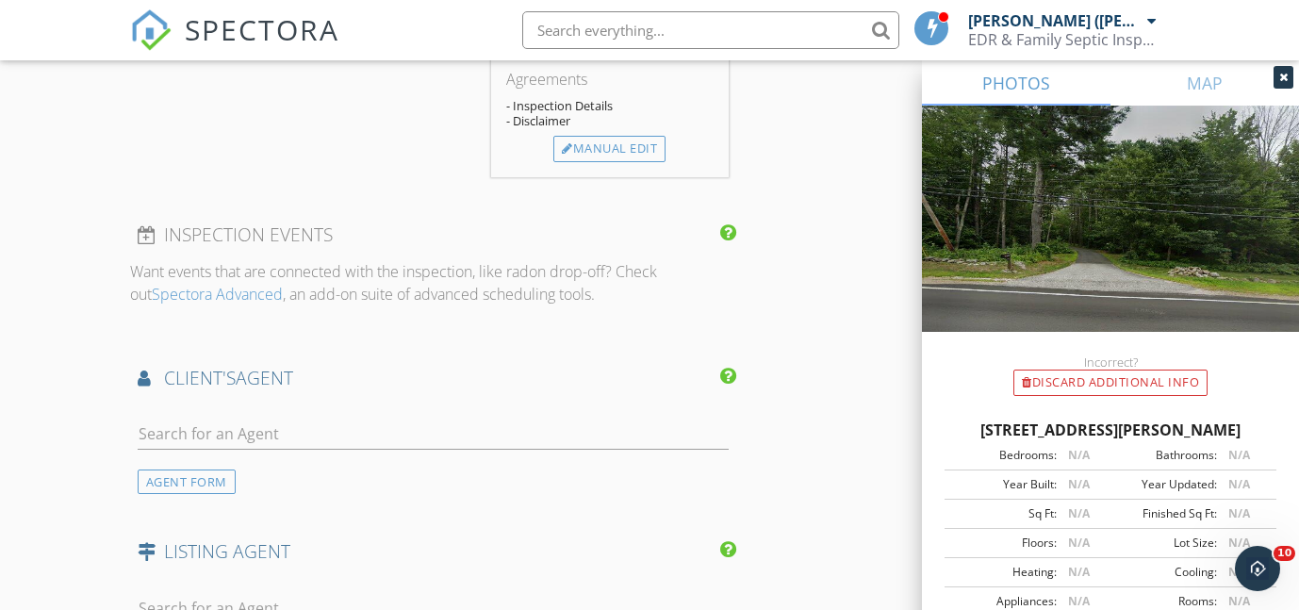
scroll to position [1743, 0]
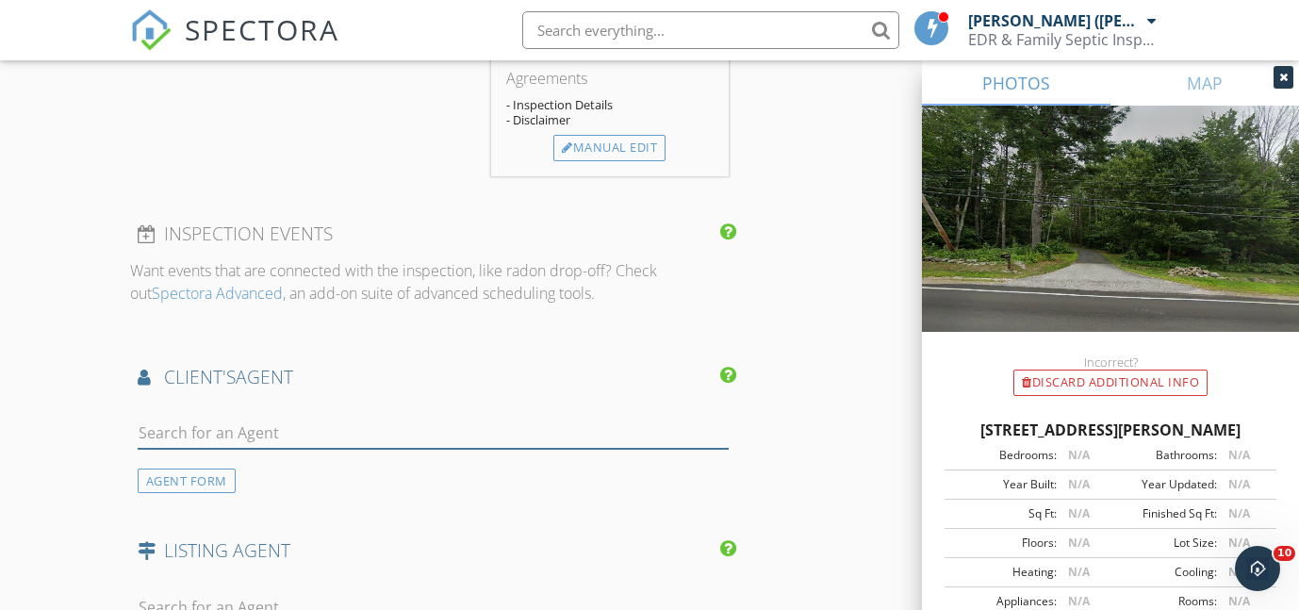
click at [158, 418] on input "text" at bounding box center [433, 433] width 591 height 31
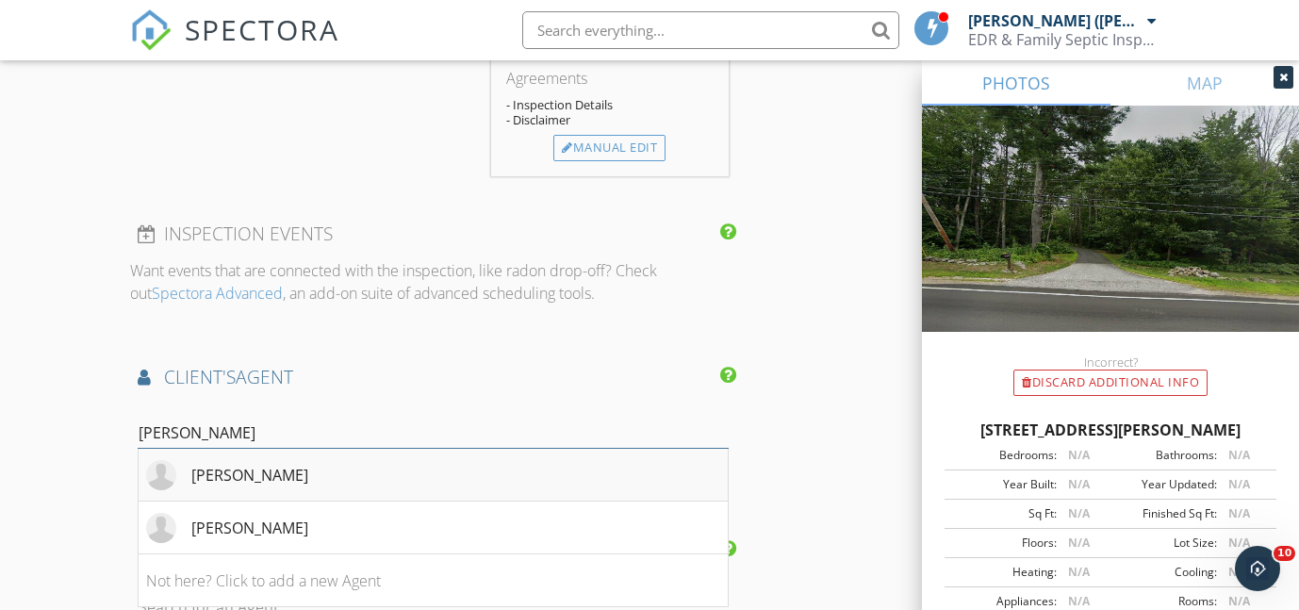
type input "denise"
click at [290, 464] on div "[PERSON_NAME]" at bounding box center [249, 475] width 117 height 23
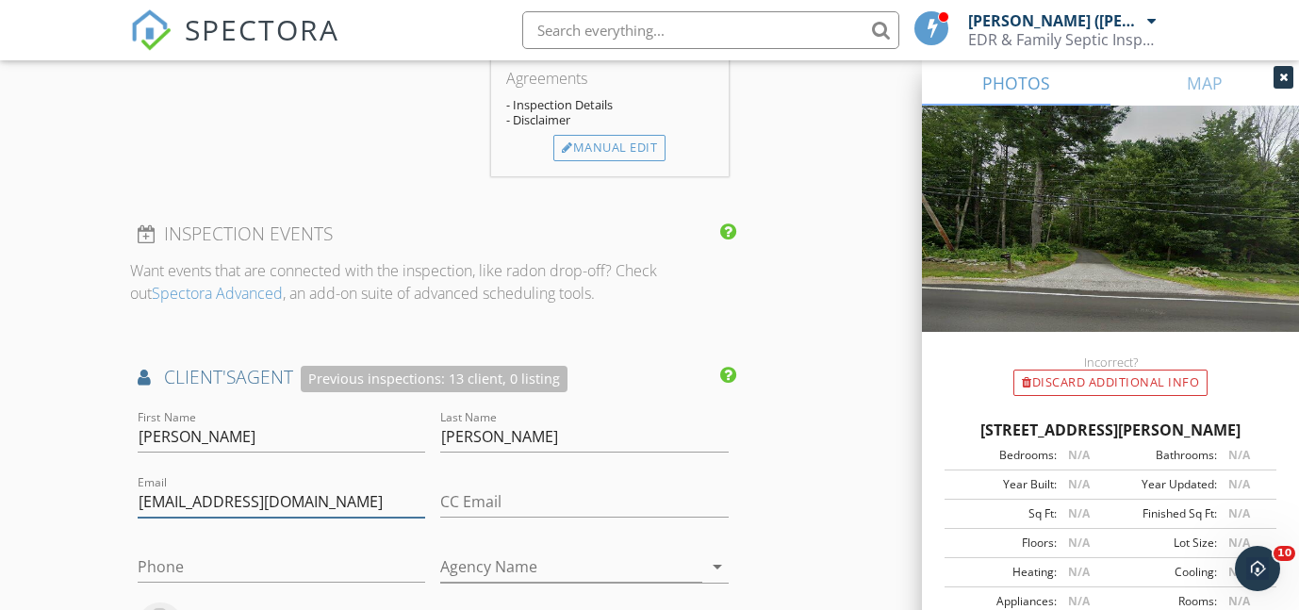
click at [360, 486] on input "[EMAIL_ADDRESS][DOMAIN_NAME]" at bounding box center [282, 501] width 289 height 31
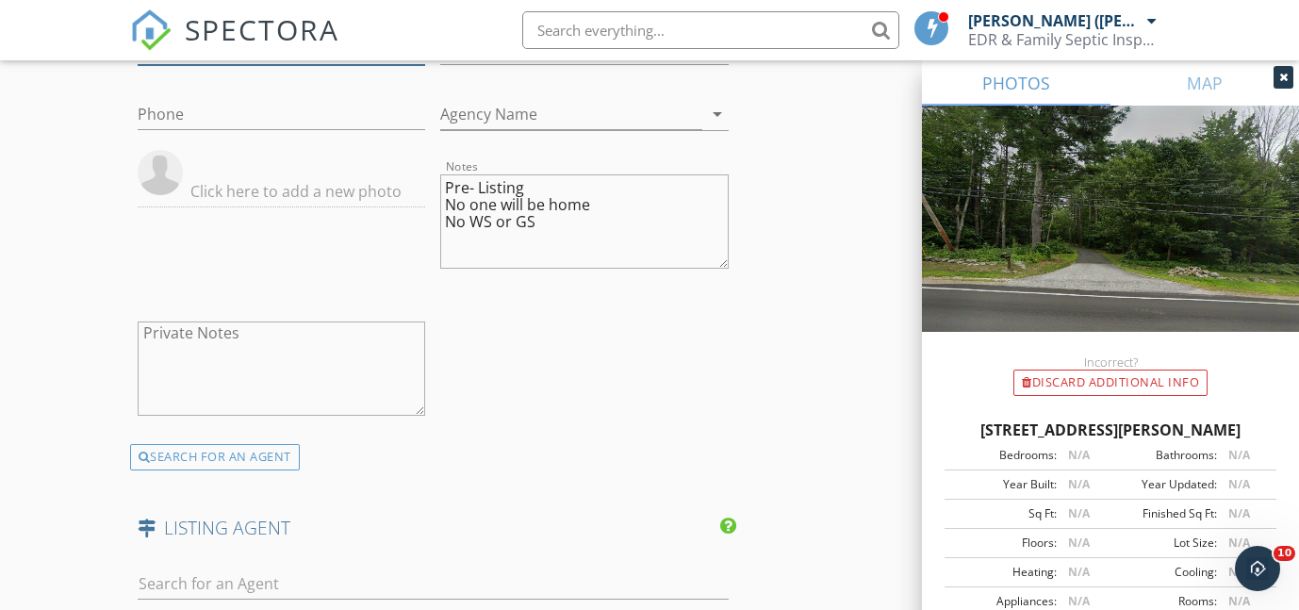
scroll to position [2200, 0]
drag, startPoint x: 578, startPoint y: 157, endPoint x: 514, endPoint y: 154, distance: 64.2
click at [514, 171] on textarea "Pre- Listing No one will be home No WS or GS" at bounding box center [584, 218] width 289 height 94
drag, startPoint x: 559, startPoint y: 174, endPoint x: 442, endPoint y: 131, distance: 124.7
click at [442, 171] on textarea "Pre- Listing No one will be home No WS or GS" at bounding box center [584, 218] width 289 height 94
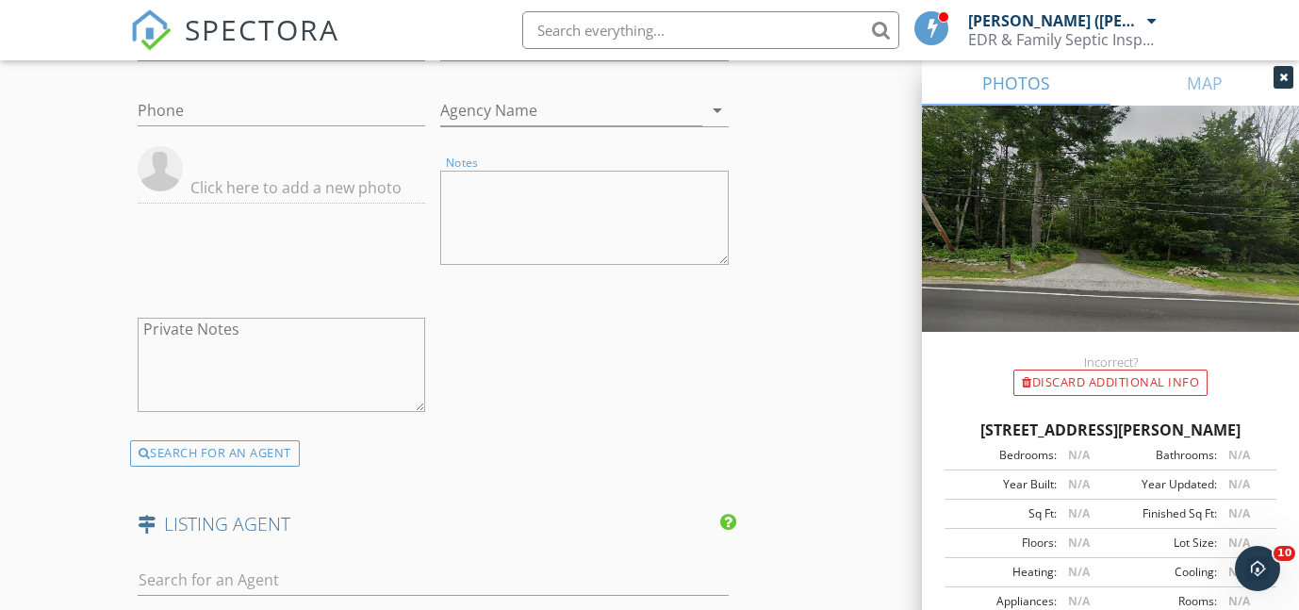
click at [613, 254] on div "First Name Denise Last Name Morrison Email denisemorrisonhomes@gmail.com CC Ema…" at bounding box center [433, 195] width 606 height 490
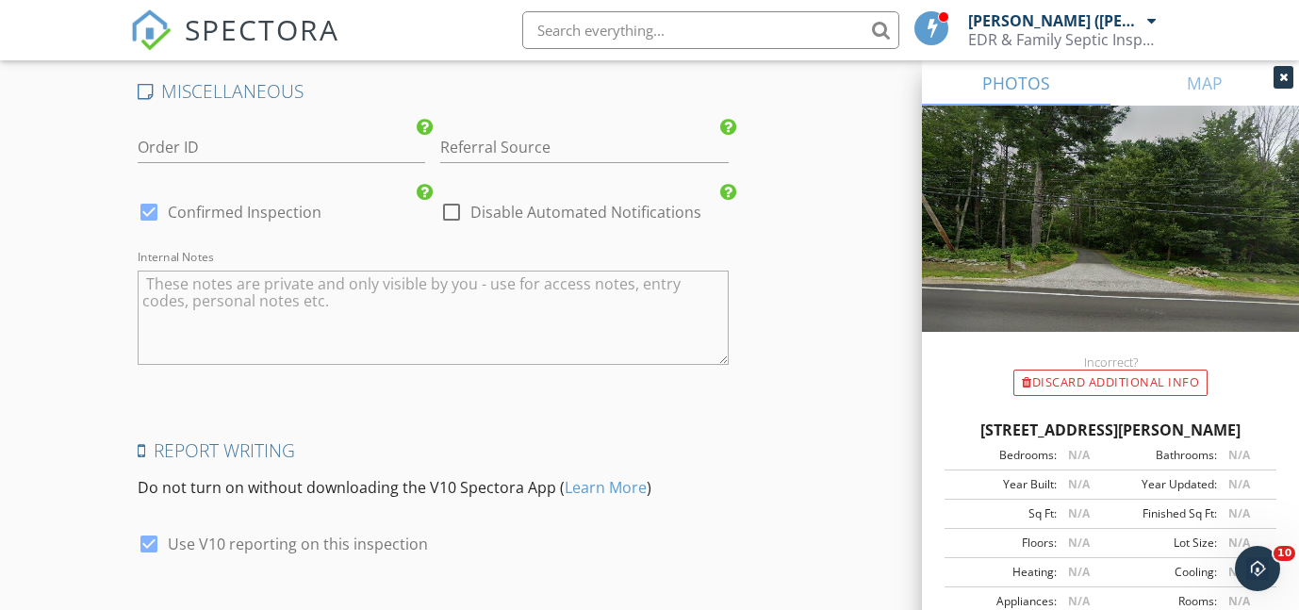
scroll to position [2877, 0]
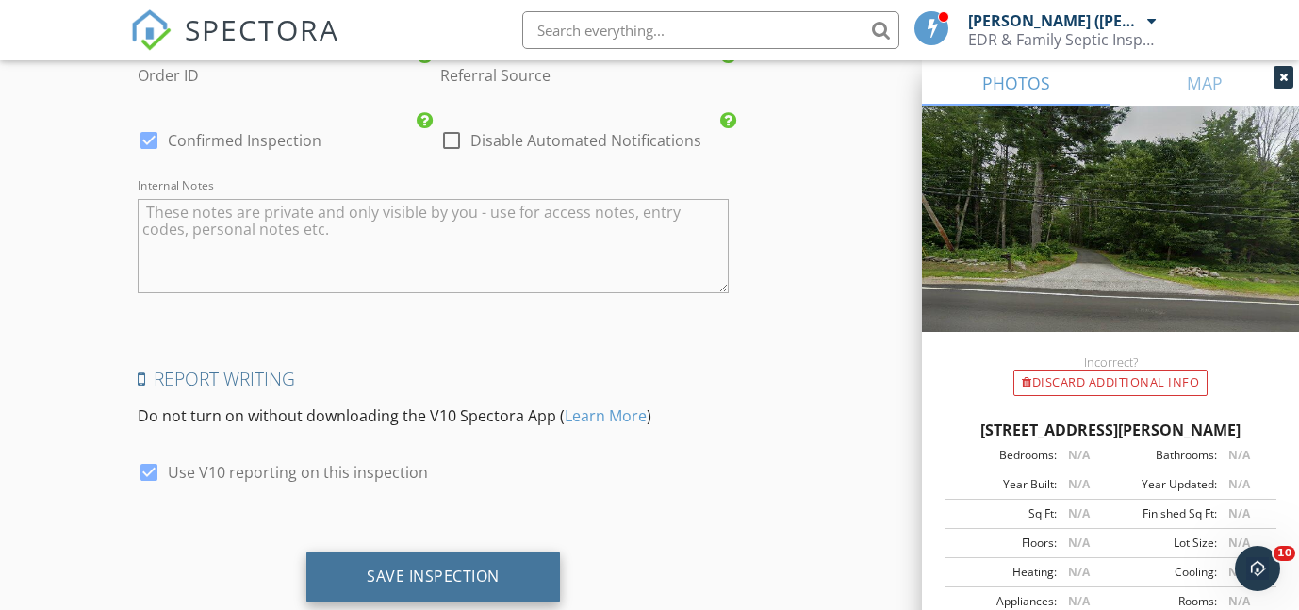
click at [459, 567] on div "Save Inspection" at bounding box center [433, 576] width 133 height 19
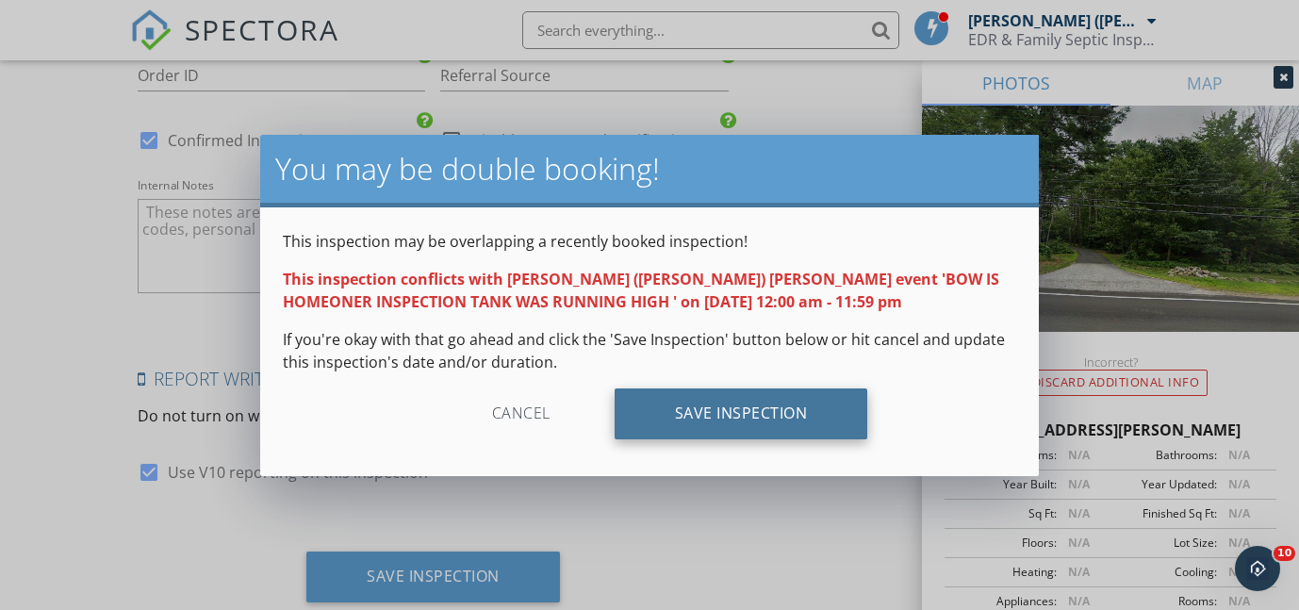
click at [816, 415] on div "Save Inspection" at bounding box center [742, 413] width 254 height 51
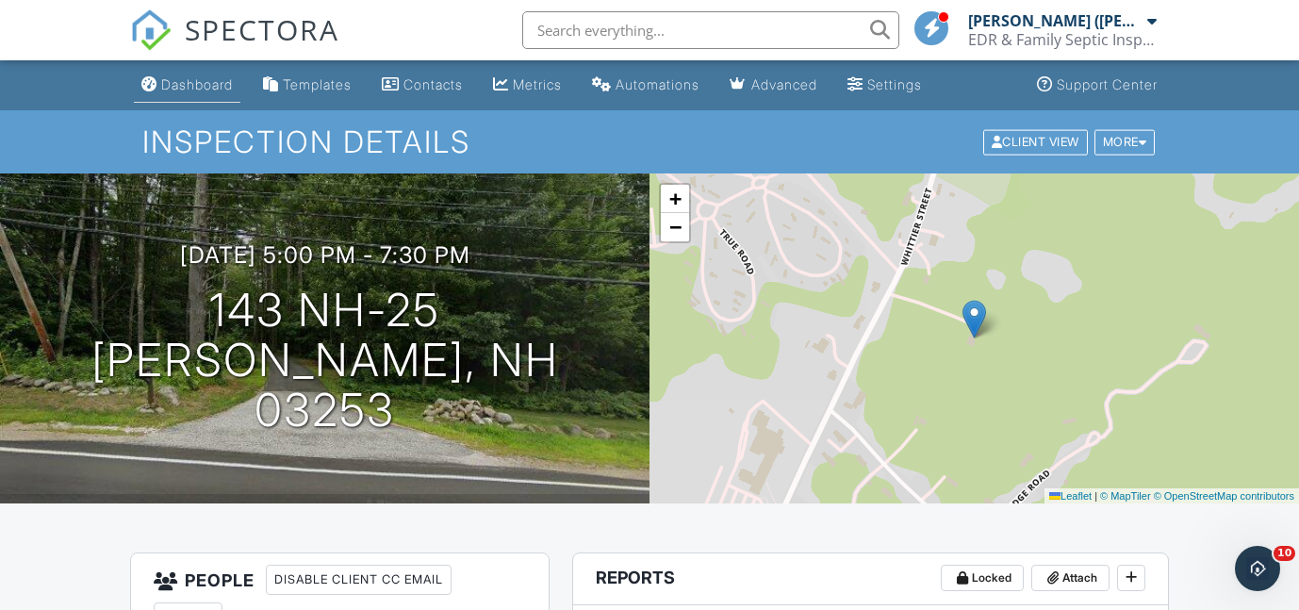
click at [220, 79] on div "Dashboard" at bounding box center [197, 84] width 72 height 16
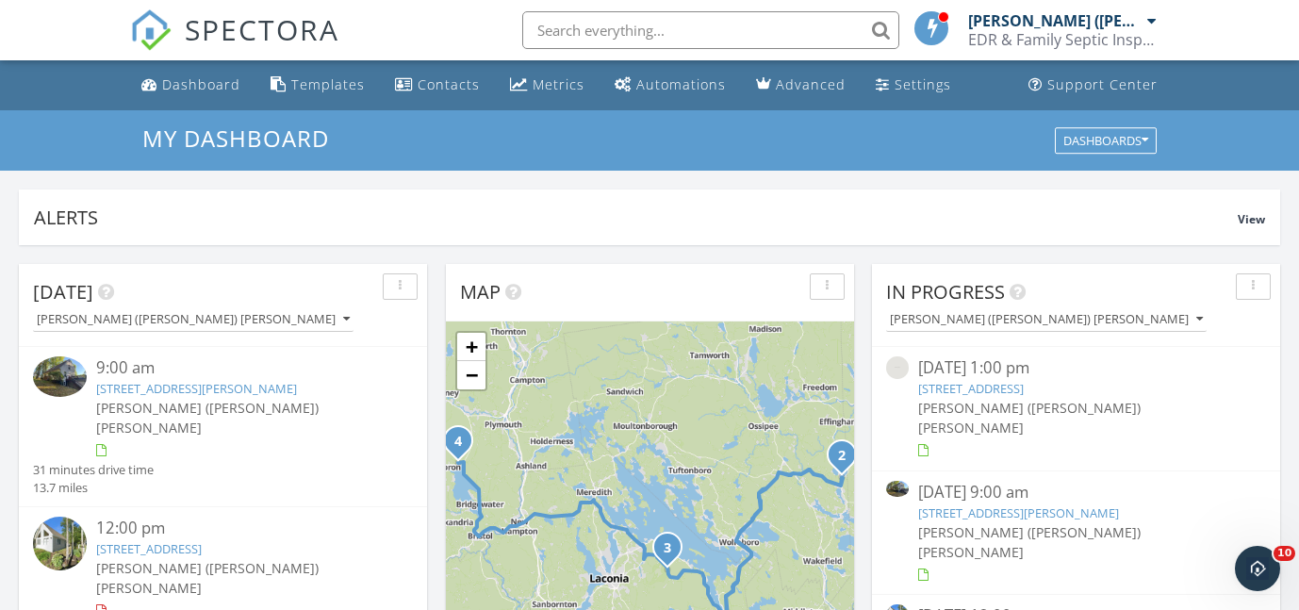
click at [393, 26] on div "SPECTORA Edward (DAN) Reyes EDR & Family Septic Inspections LLC Role: Inspector…" at bounding box center [649, 30] width 1039 height 60
